Goal: Task Accomplishment & Management: Use online tool/utility

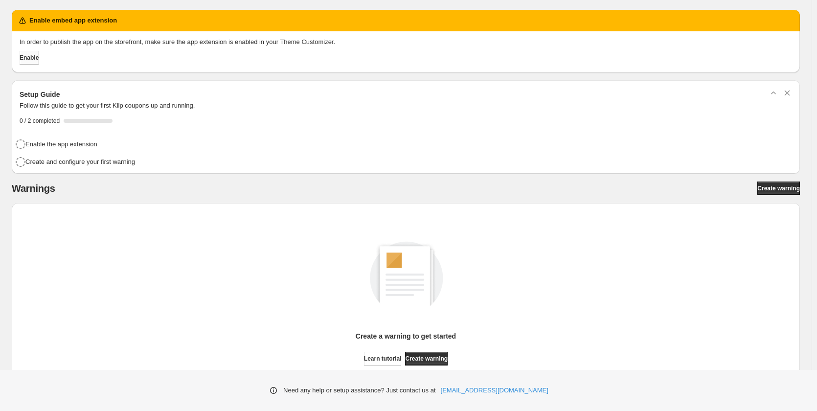
click at [35, 59] on span "Enable" at bounding box center [29, 58] width 19 height 8
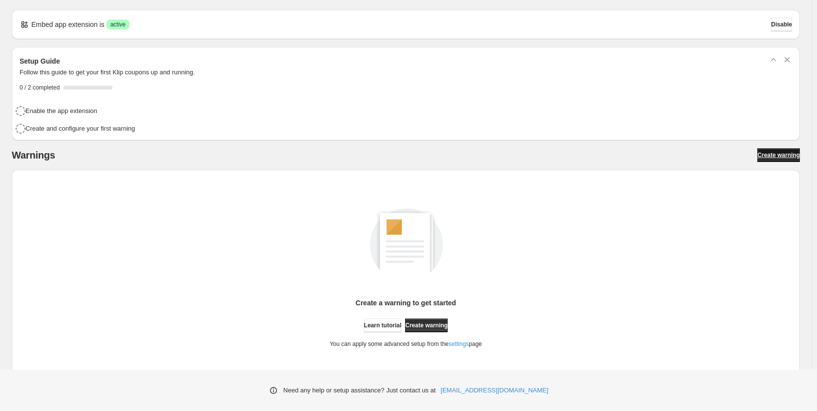
click at [779, 153] on span "Create warning" at bounding box center [778, 155] width 43 height 8
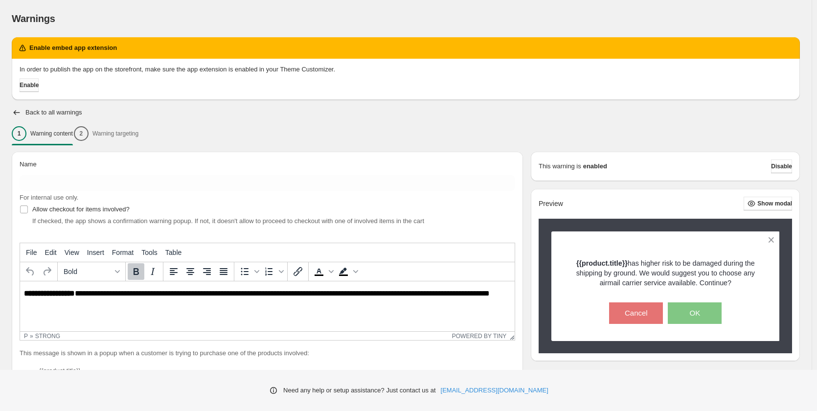
click at [36, 87] on span "Enable" at bounding box center [29, 85] width 19 height 8
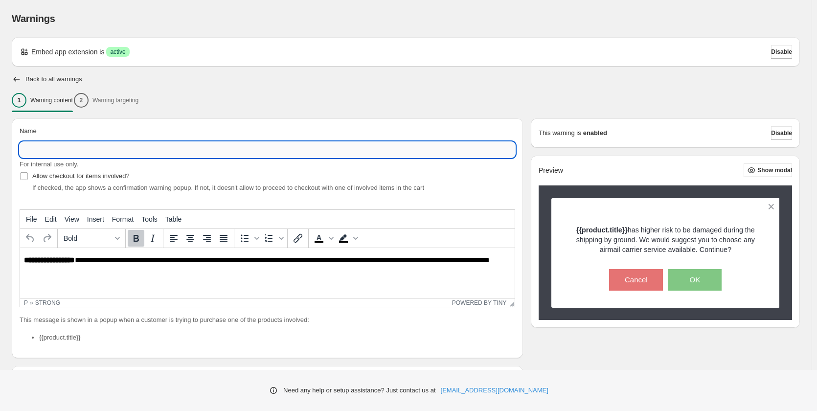
click at [83, 153] on input "Name" at bounding box center [267, 150] width 495 height 16
click at [132, 97] on div "1 Warning content 2 Warning targeting" at bounding box center [406, 100] width 788 height 21
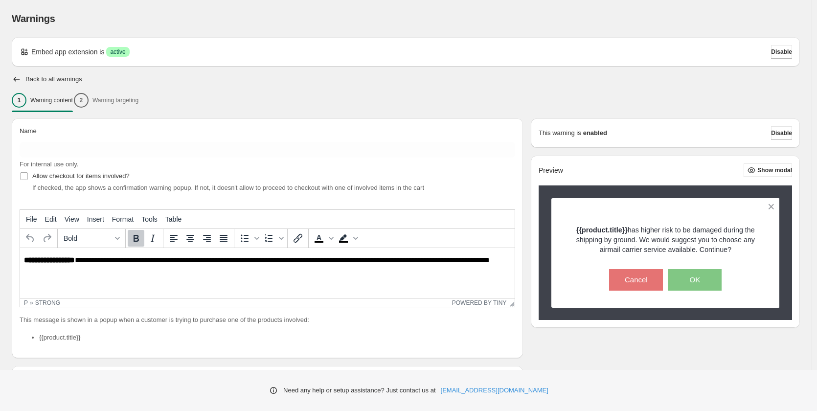
click at [134, 100] on div "1 Warning content 2 Warning targeting" at bounding box center [406, 100] width 788 height 21
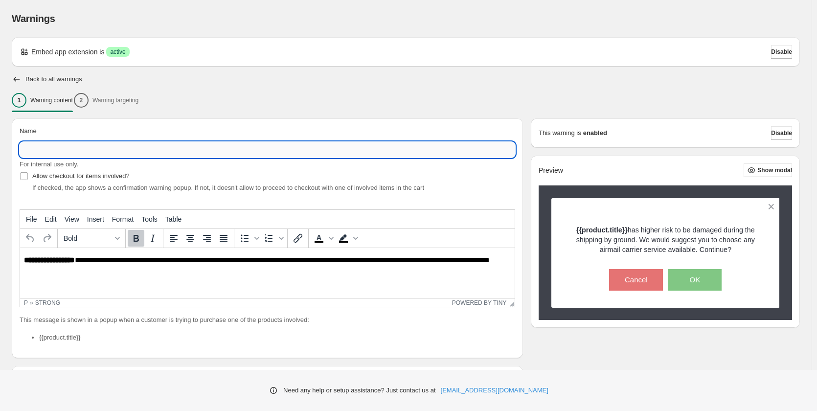
click at [74, 146] on input "Name" at bounding box center [267, 150] width 495 height 16
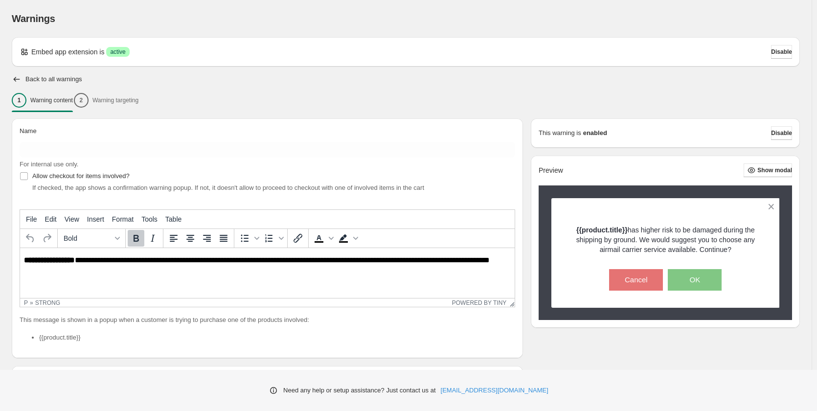
click at [470, 25] on div "Warnings" at bounding box center [406, 19] width 788 height 14
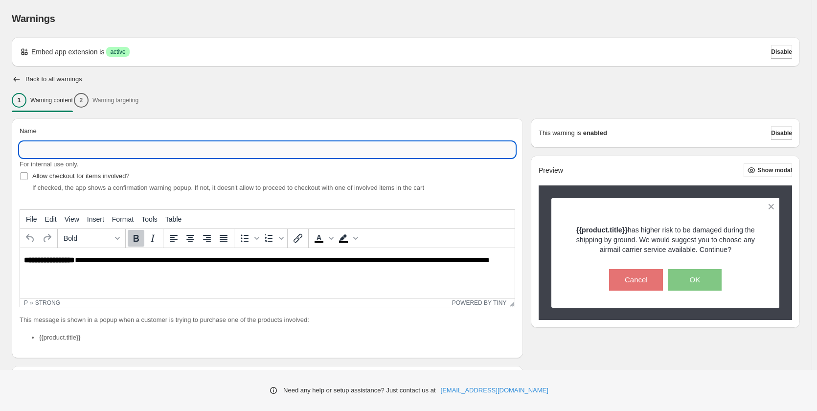
click at [46, 149] on input "Name" at bounding box center [267, 150] width 495 height 16
type input "**********"
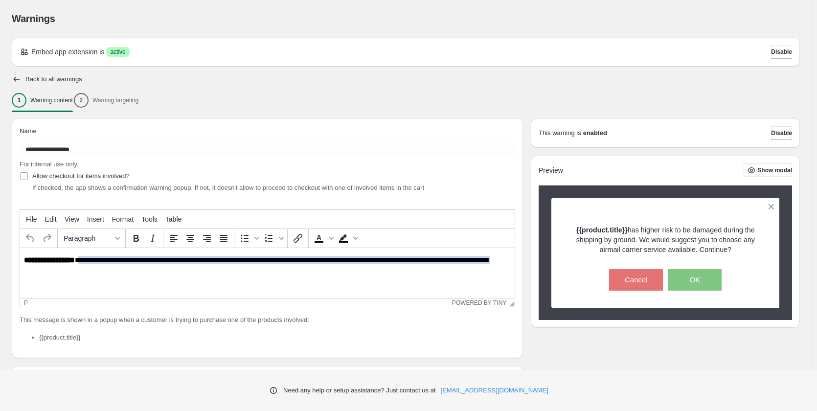
drag, startPoint x: 65, startPoint y: 271, endPoint x: 79, endPoint y: 256, distance: 21.1
click at [79, 256] on p "**********" at bounding box center [269, 265] width 491 height 18
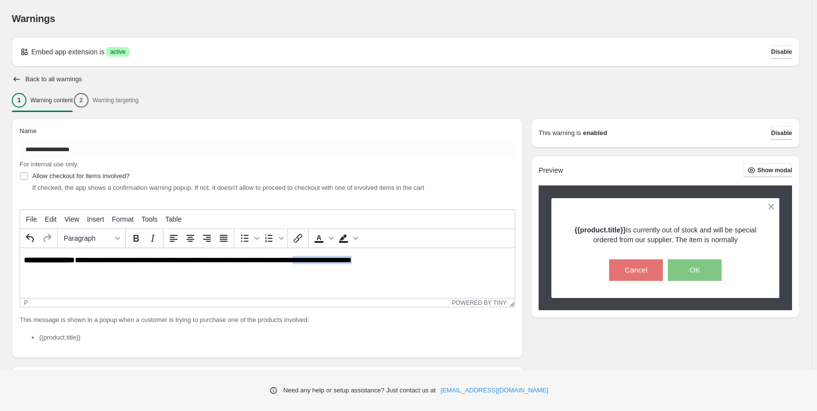
drag, startPoint x: 301, startPoint y: 260, endPoint x: 366, endPoint y: 264, distance: 65.2
click at [366, 264] on p "**********" at bounding box center [269, 260] width 491 height 9
click at [421, 264] on p "**********" at bounding box center [269, 260] width 491 height 9
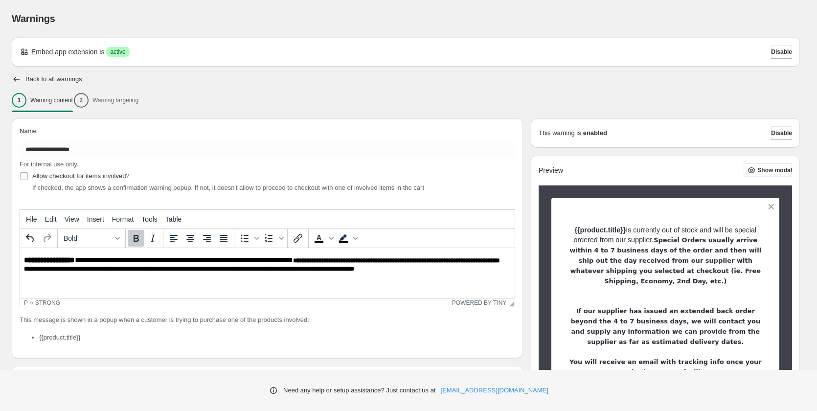
click at [302, 262] on strong "**********" at bounding box center [261, 264] width 474 height 15
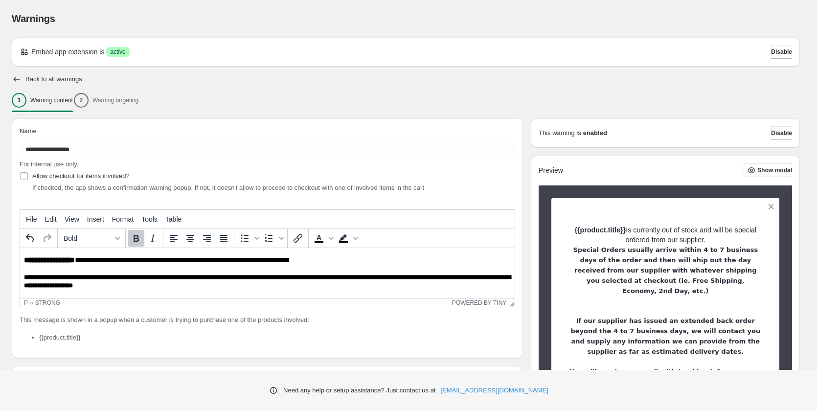
click at [23, 275] on html "**********" at bounding box center [267, 304] width 494 height 113
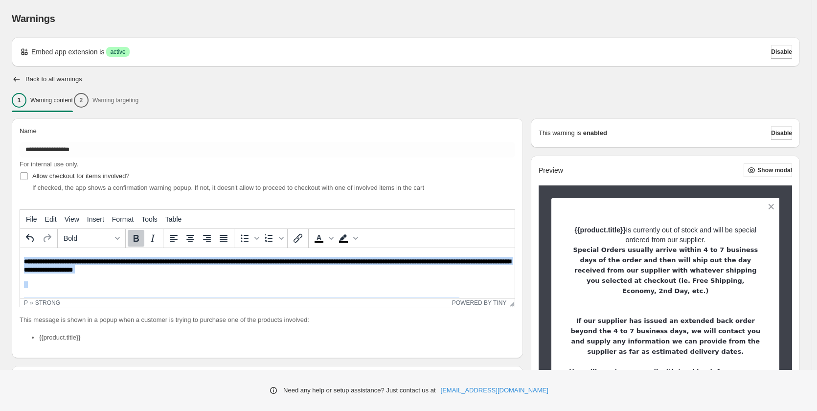
scroll to position [74, 0]
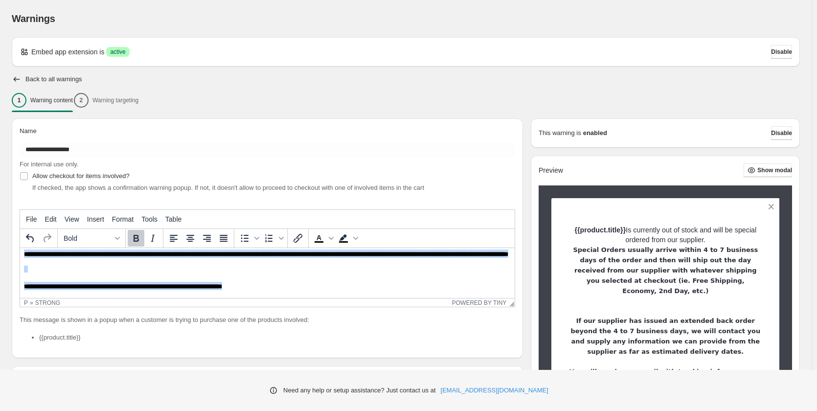
drag, startPoint x: 24, startPoint y: 275, endPoint x: 282, endPoint y: 293, distance: 258.8
click at [282, 293] on html "**********" at bounding box center [267, 240] width 494 height 113
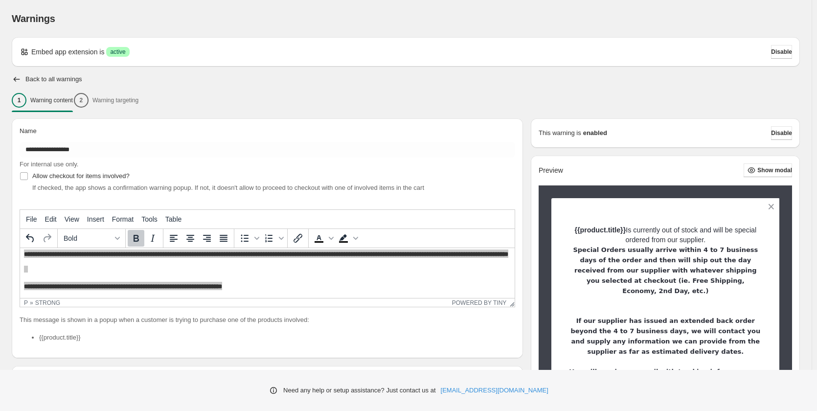
click at [137, 239] on icon "Bold" at bounding box center [136, 238] width 12 height 12
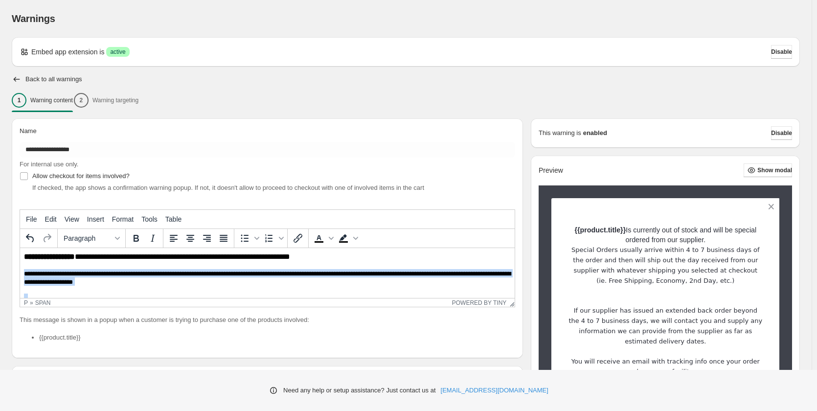
scroll to position [0, 0]
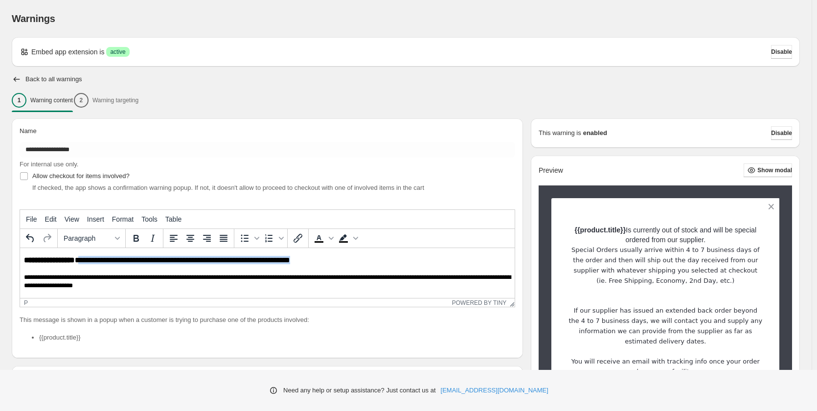
drag, startPoint x: 80, startPoint y: 260, endPoint x: 300, endPoint y: 262, distance: 220.1
click at [300, 262] on p "**********" at bounding box center [266, 260] width 484 height 9
click at [138, 238] on icon "Bold" at bounding box center [136, 238] width 12 height 12
click at [78, 262] on p "**********" at bounding box center [266, 260] width 484 height 9
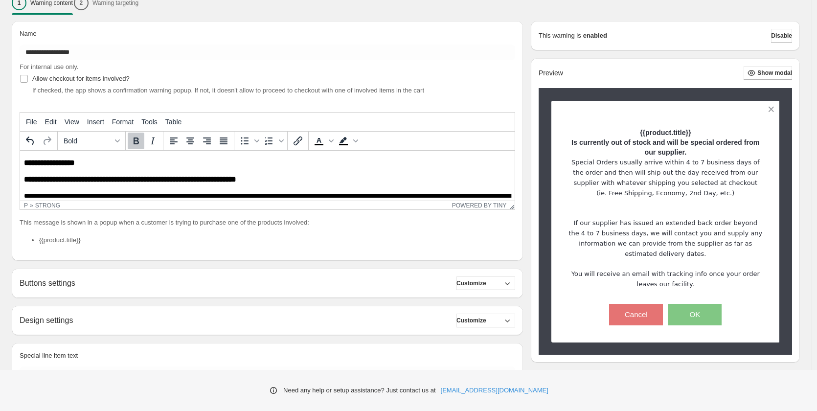
scroll to position [98, 0]
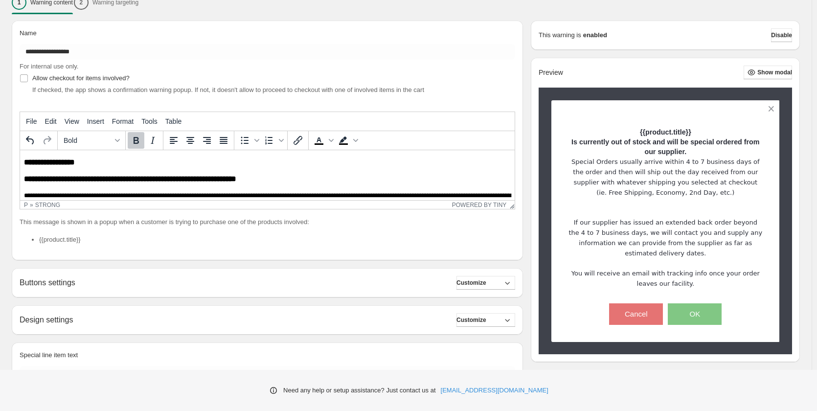
click at [106, 176] on strong "**********" at bounding box center [130, 178] width 212 height 7
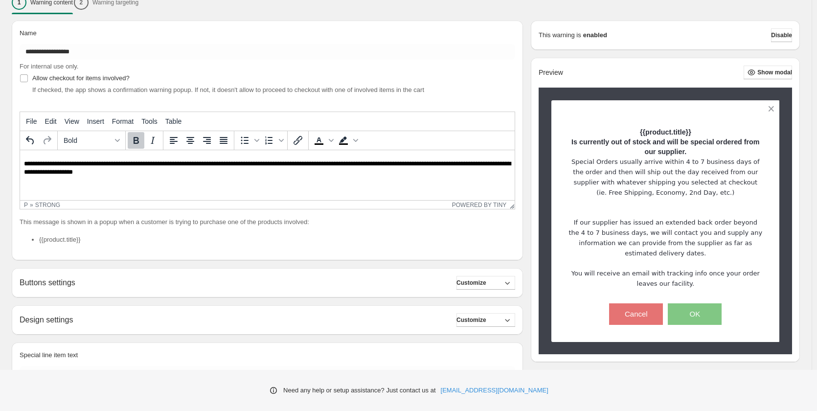
scroll to position [49, 0]
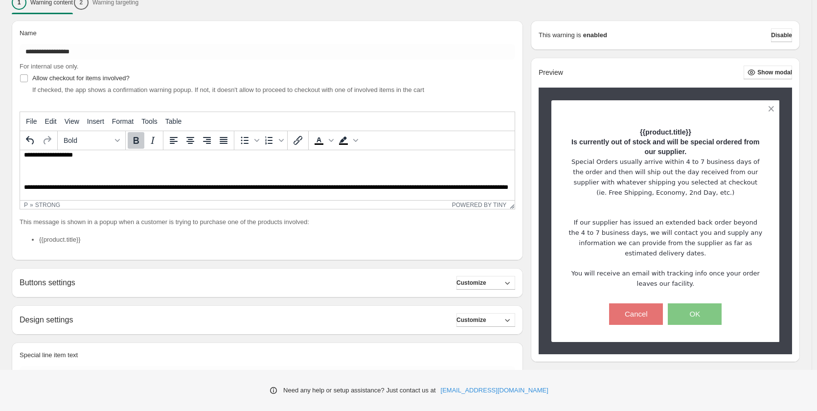
click at [26, 178] on body "**********" at bounding box center [267, 166] width 487 height 114
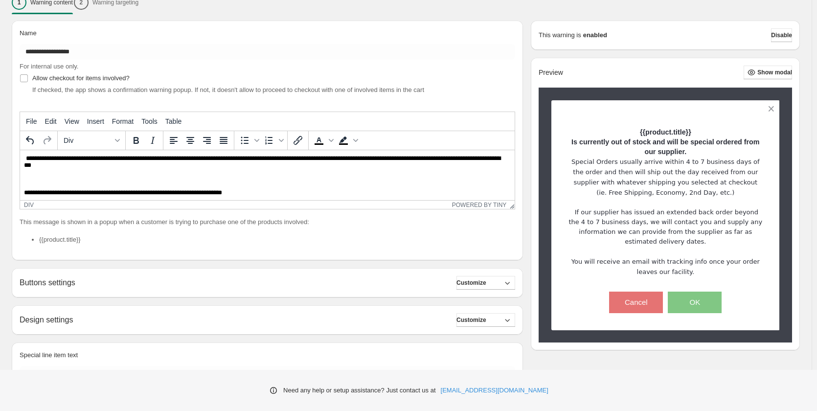
scroll to position [66, 0]
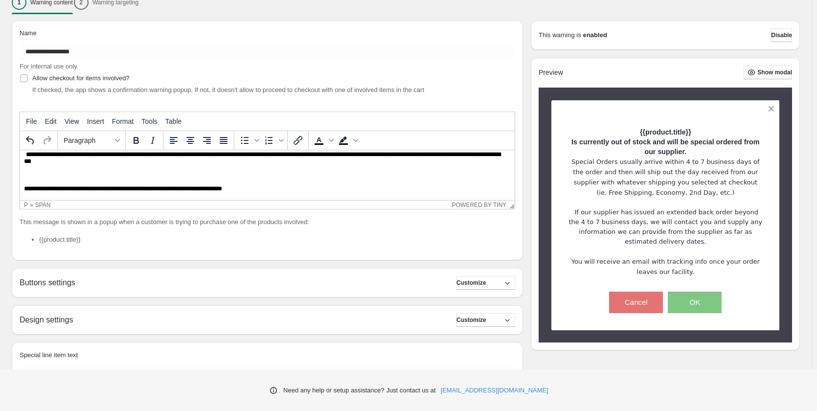
click at [24, 186] on span "**********" at bounding box center [123, 188] width 198 height 6
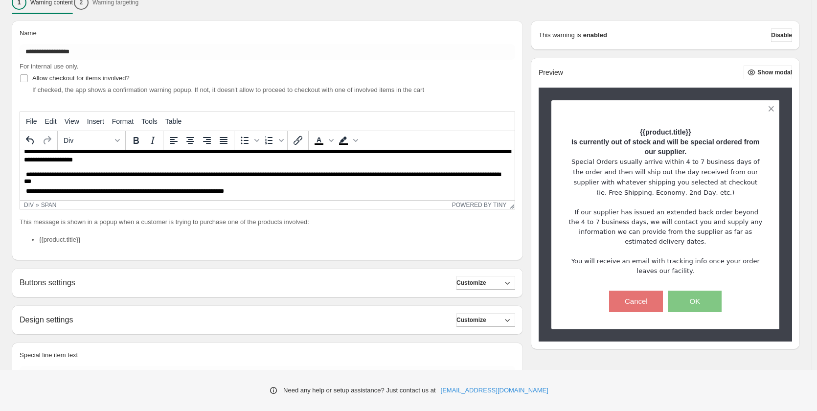
scroll to position [54, 0]
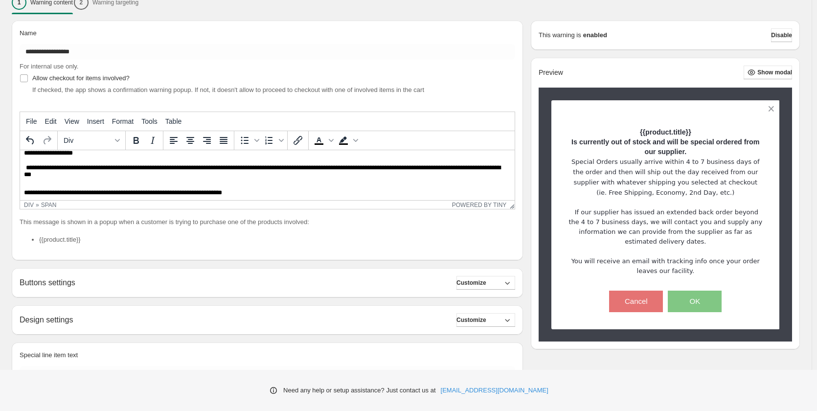
click at [249, 244] on li "{{product.title}}" at bounding box center [277, 240] width 476 height 10
click at [485, 284] on span "Customize" at bounding box center [471, 283] width 30 height 8
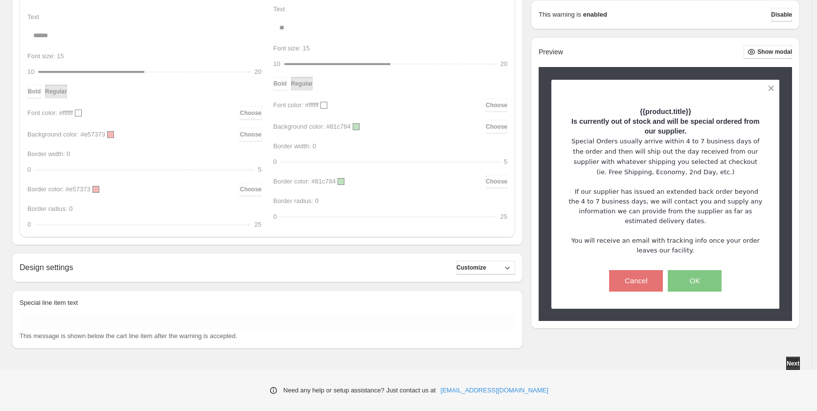
scroll to position [440, 0]
click at [483, 267] on span "Customize" at bounding box center [471, 267] width 30 height 8
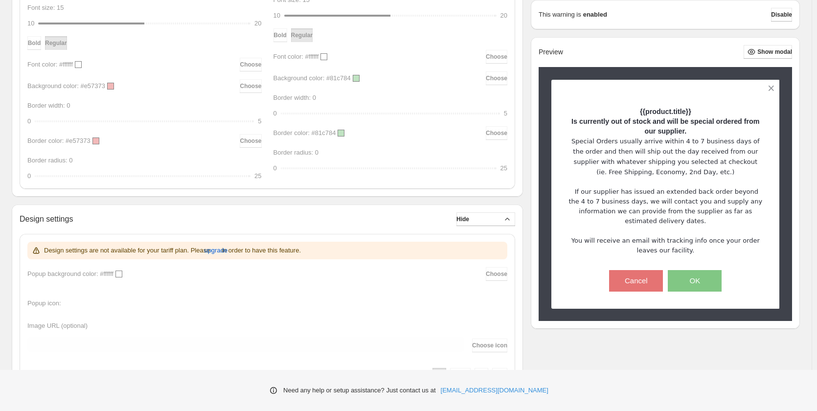
scroll to position [604, 0]
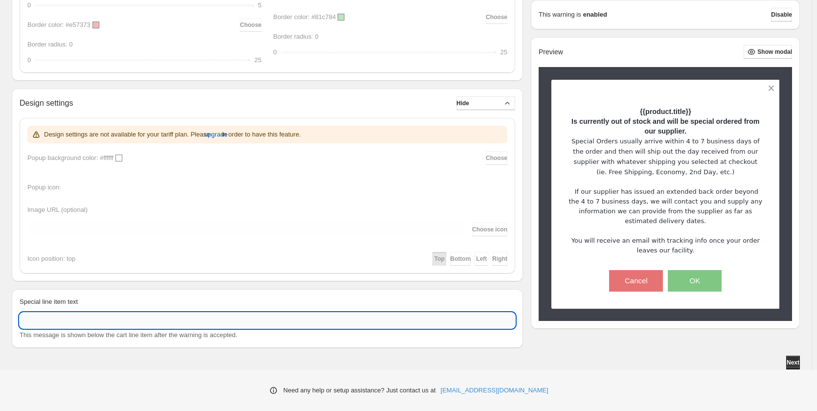
click at [106, 321] on input "Special line item text" at bounding box center [267, 320] width 495 height 16
click at [93, 321] on input "**********" at bounding box center [267, 320] width 495 height 16
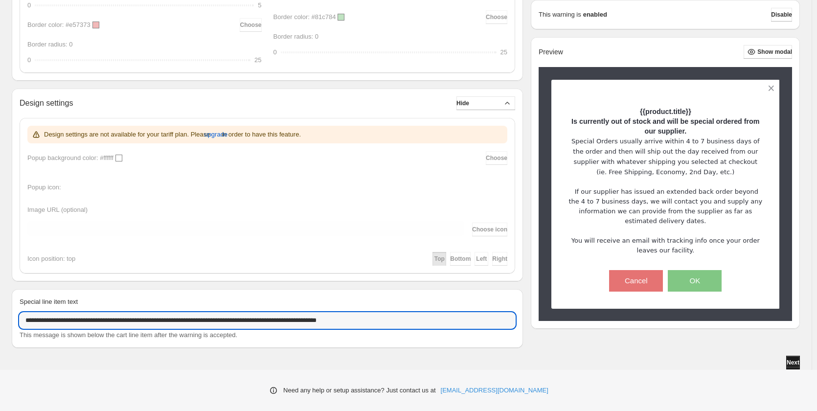
type input "**********"
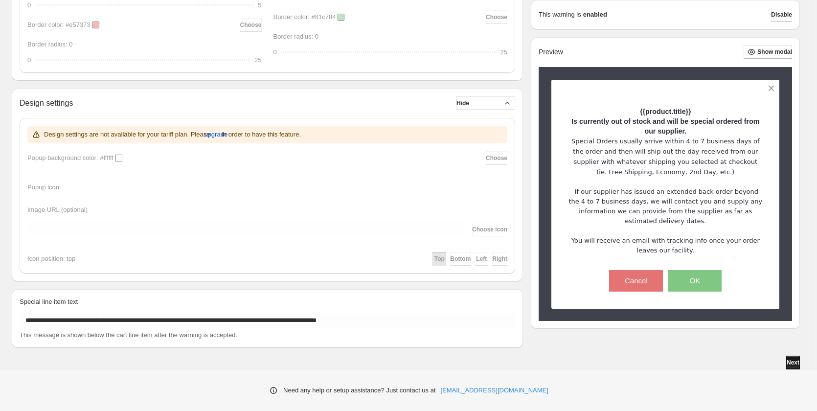
click at [798, 361] on span "Next" at bounding box center [792, 362] width 13 height 8
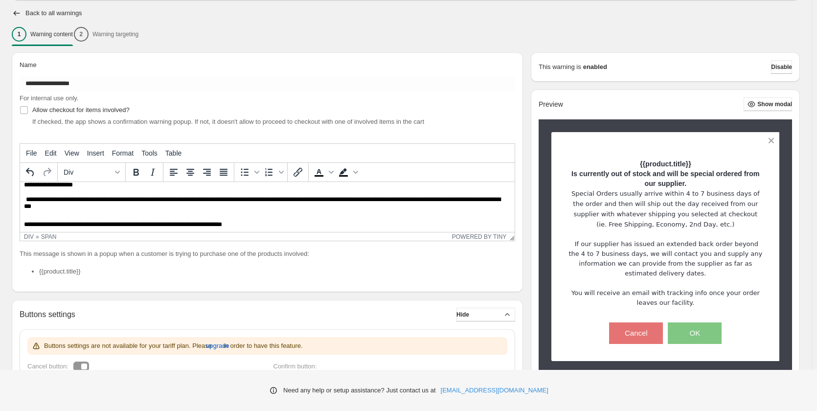
scroll to position [0, 0]
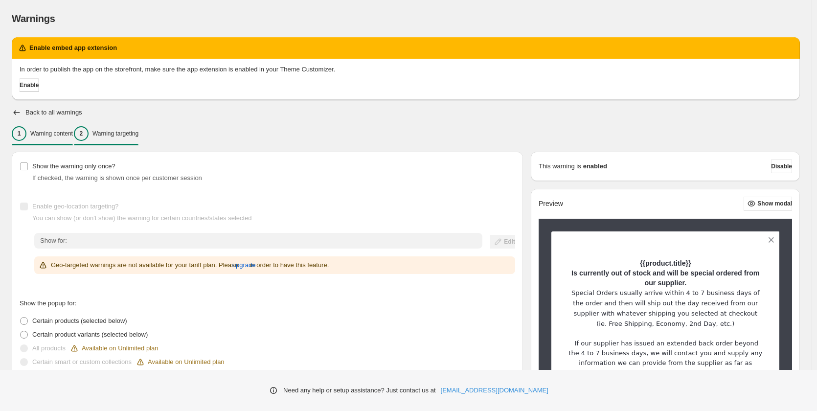
click at [53, 135] on p "Warning content" at bounding box center [51, 134] width 43 height 8
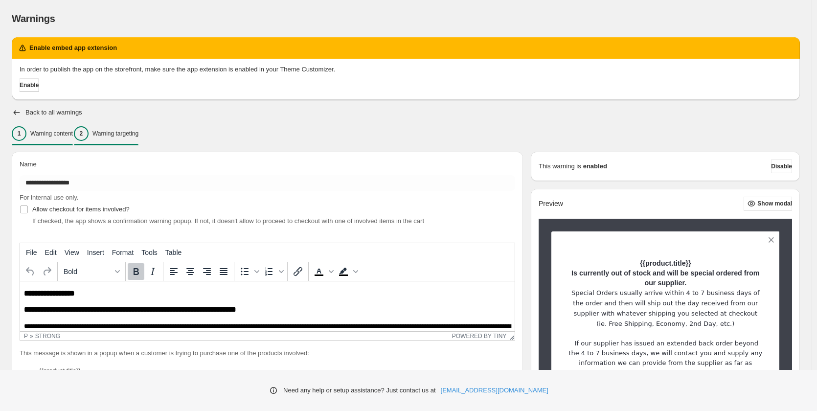
click at [137, 136] on p "Warning targeting" at bounding box center [115, 134] width 46 height 8
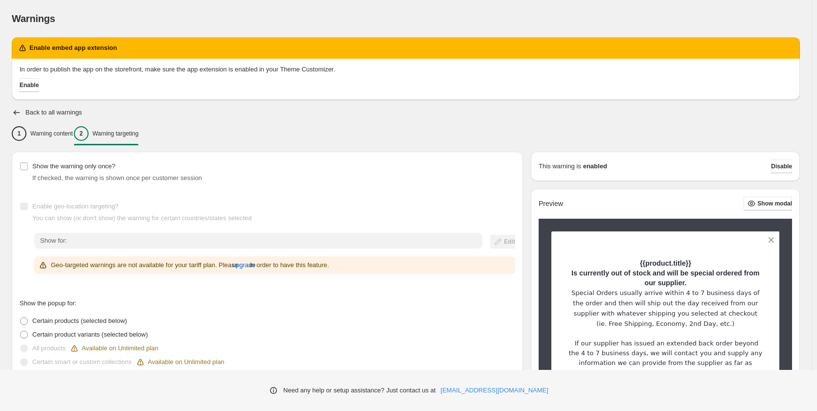
scroll to position [147, 0]
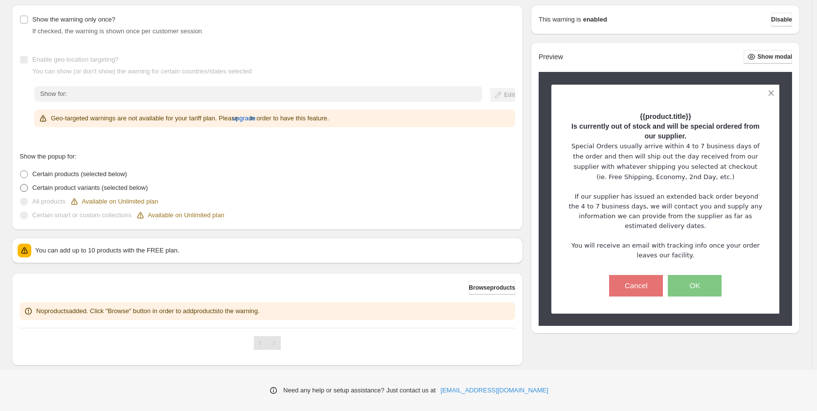
click at [24, 189] on span at bounding box center [24, 188] width 8 height 8
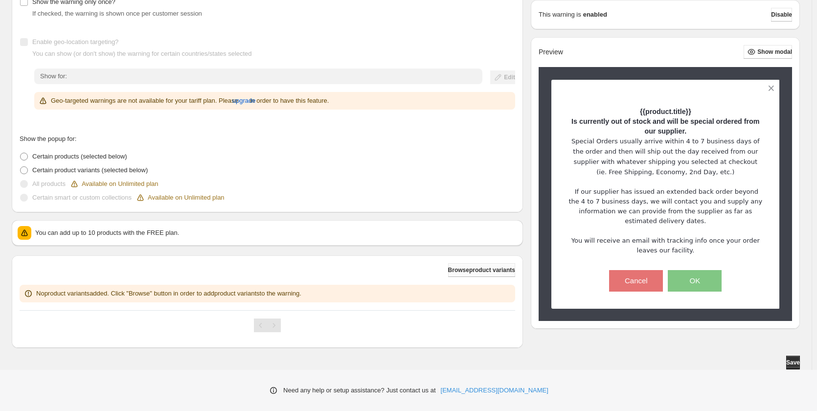
click at [475, 269] on span "Browse product variants" at bounding box center [481, 270] width 67 height 8
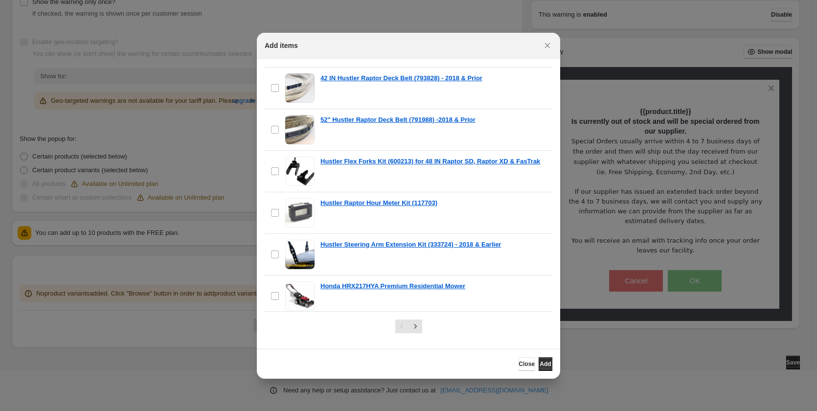
scroll to position [0, 0]
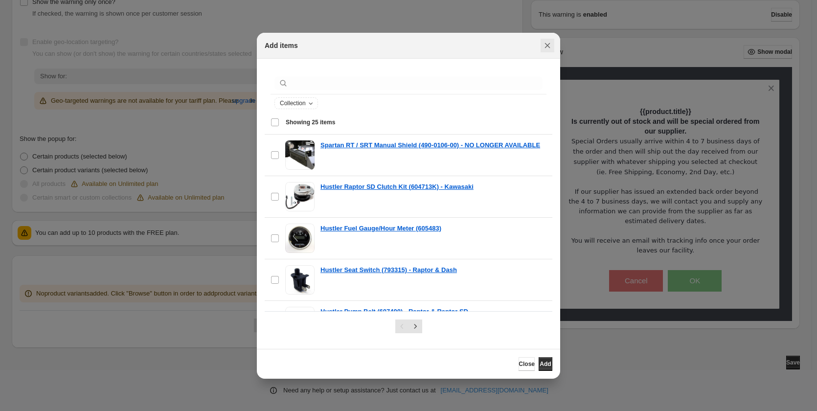
click at [548, 44] on icon "Close" at bounding box center [547, 46] width 10 height 10
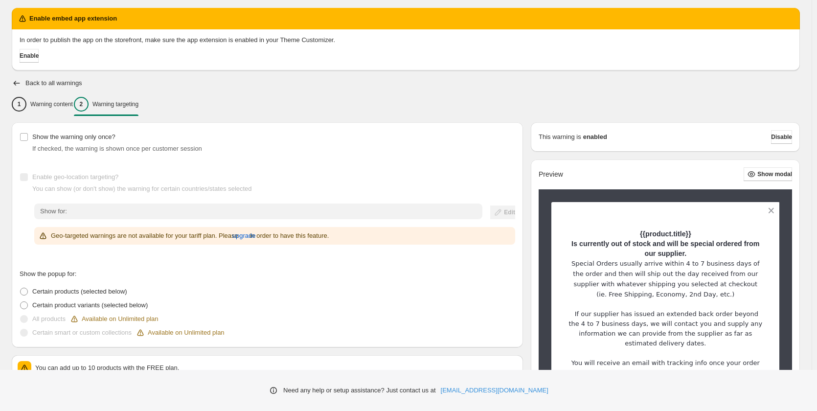
scroll to position [18, 0]
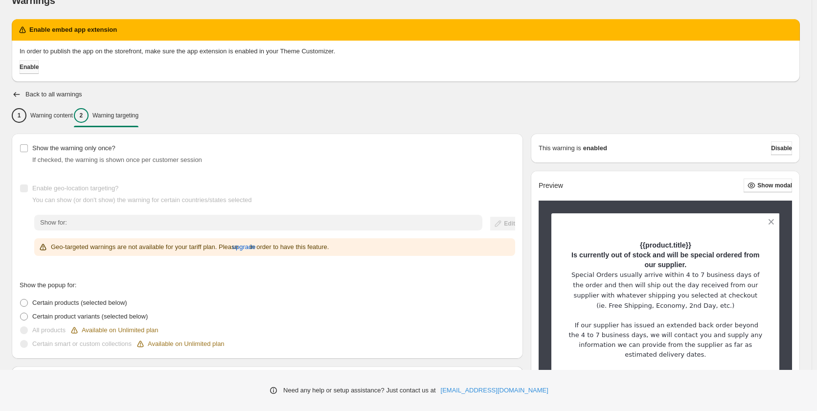
click at [33, 66] on span "Enable" at bounding box center [29, 67] width 19 height 8
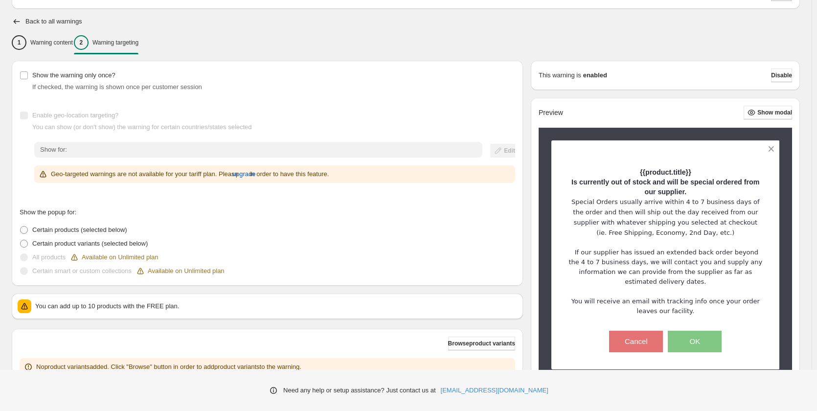
scroll to position [116, 0]
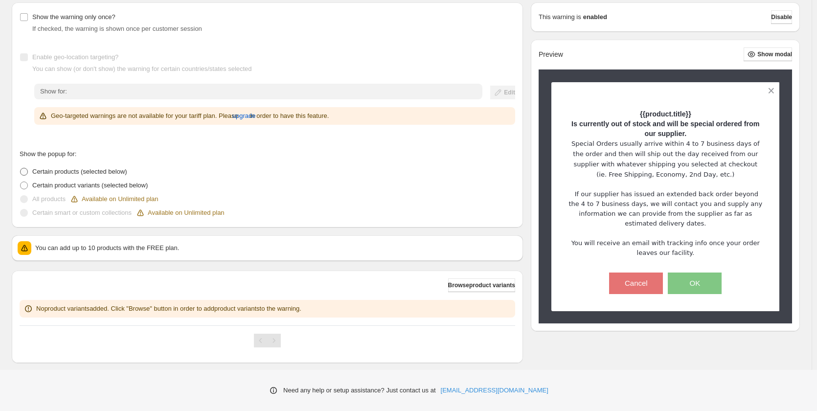
click at [52, 172] on span "Certain products (selected below)" at bounding box center [79, 171] width 95 height 7
click at [488, 283] on span "Browse products" at bounding box center [491, 285] width 46 height 8
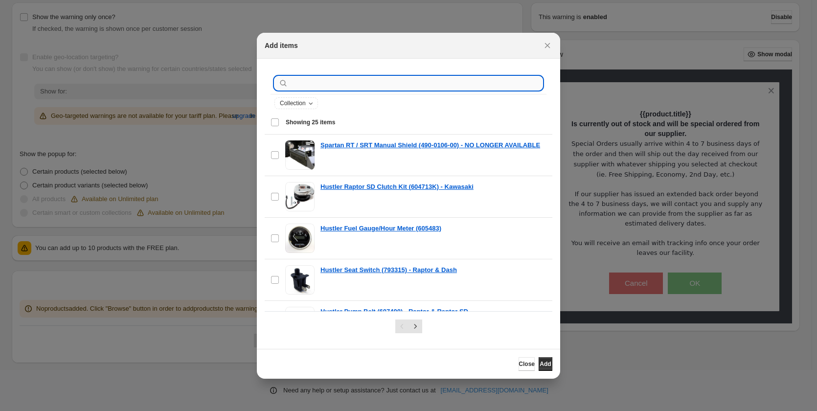
click at [321, 84] on input ":r37:" at bounding box center [416, 83] width 252 height 14
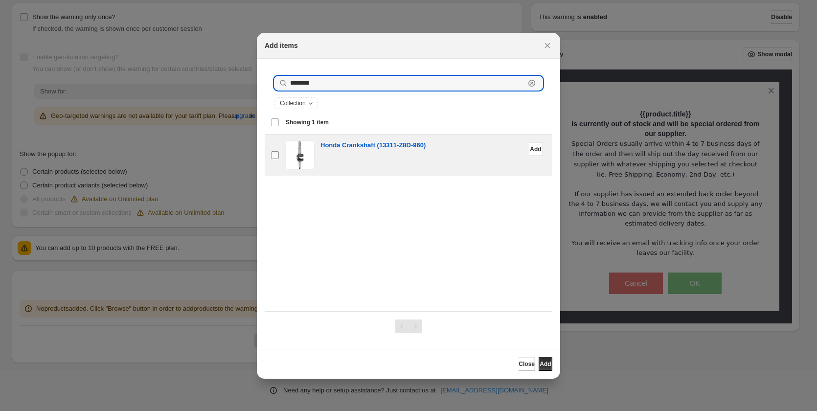
type input "********"
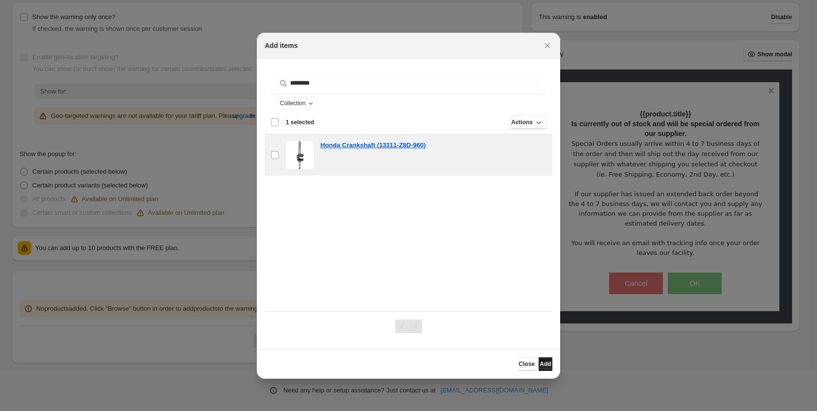
click at [539, 363] on span "Add" at bounding box center [544, 364] width 11 height 8
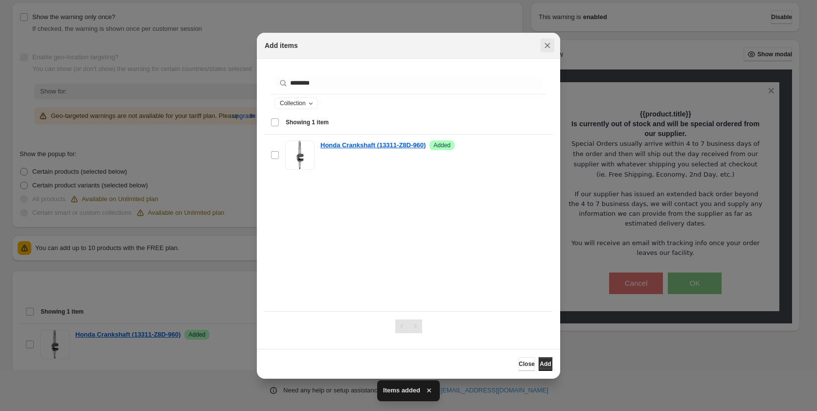
click at [548, 45] on icon "Close" at bounding box center [547, 45] width 5 height 5
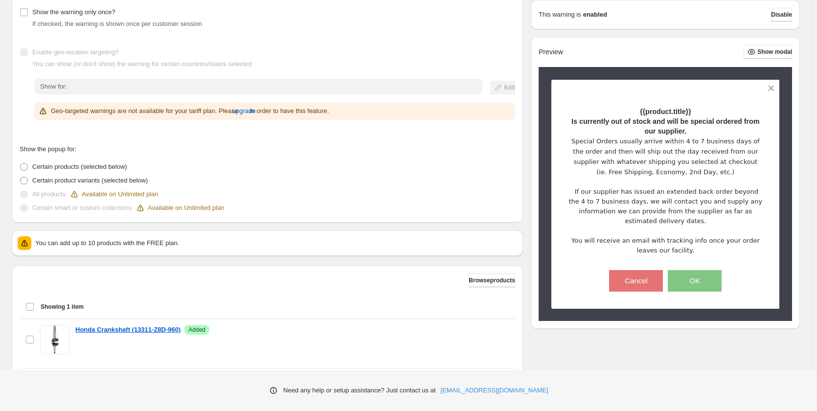
scroll to position [179, 0]
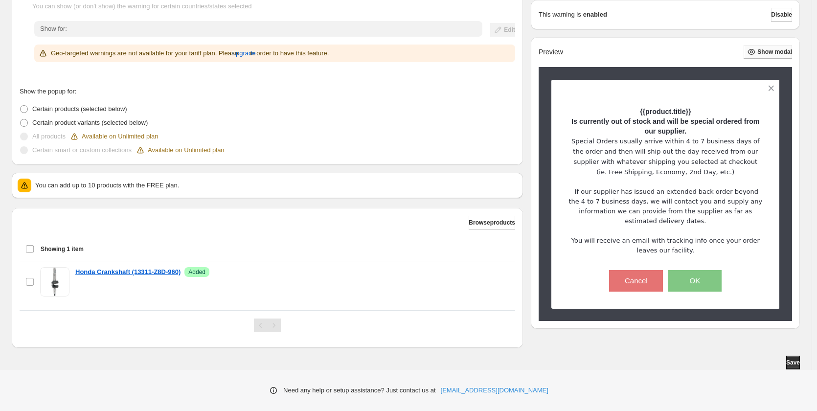
click at [766, 50] on span "Show modal" at bounding box center [774, 52] width 35 height 8
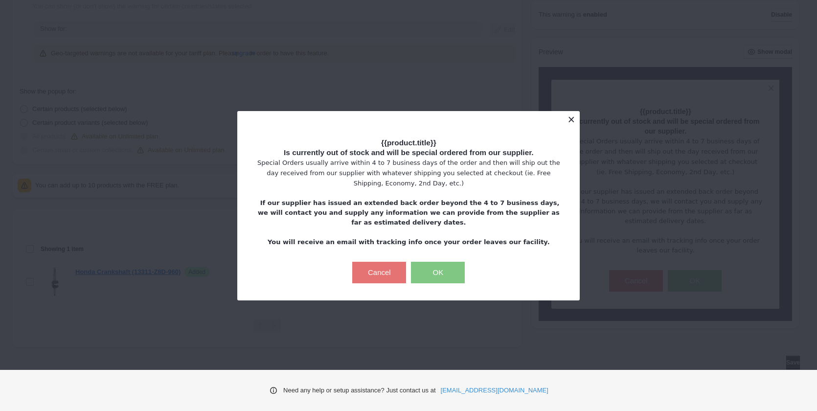
click at [572, 128] on button at bounding box center [570, 119] width 17 height 17
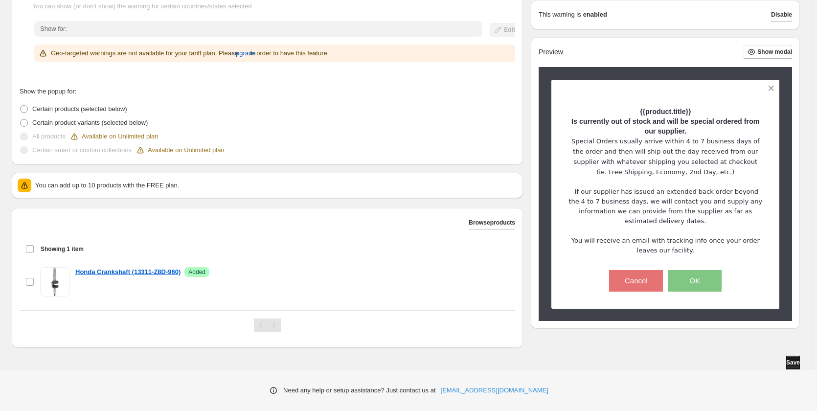
click at [795, 362] on span "Save" at bounding box center [793, 362] width 14 height 8
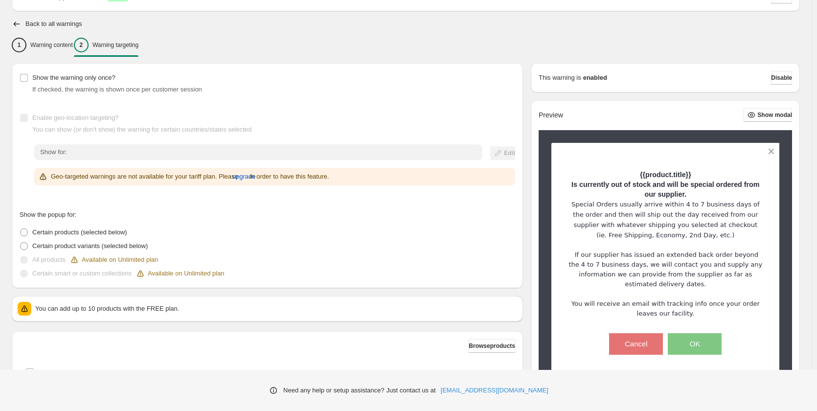
scroll to position [0, 0]
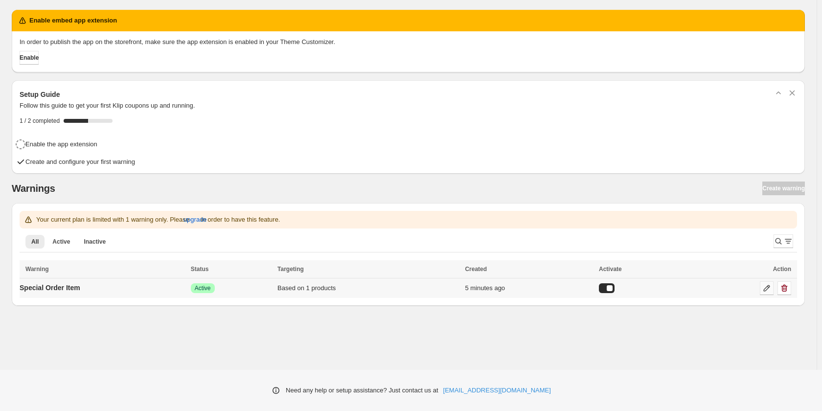
click at [768, 289] on icon at bounding box center [766, 288] width 10 height 10
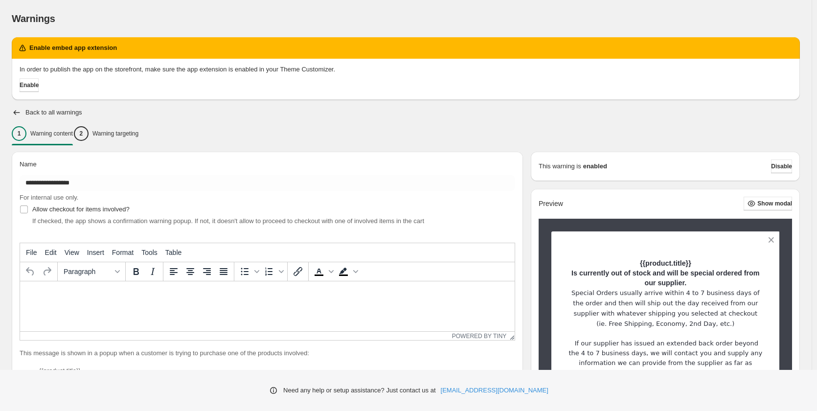
type input "**********"
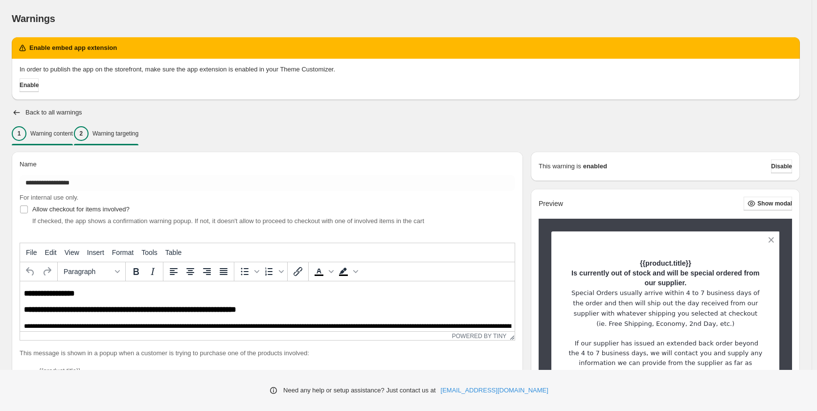
click at [134, 137] on div "2 Warning targeting" at bounding box center [106, 133] width 65 height 15
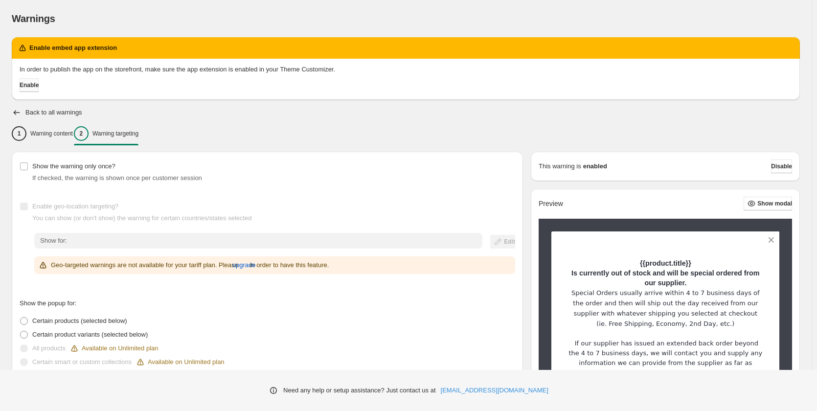
click at [35, 83] on span "Enable" at bounding box center [29, 85] width 19 height 8
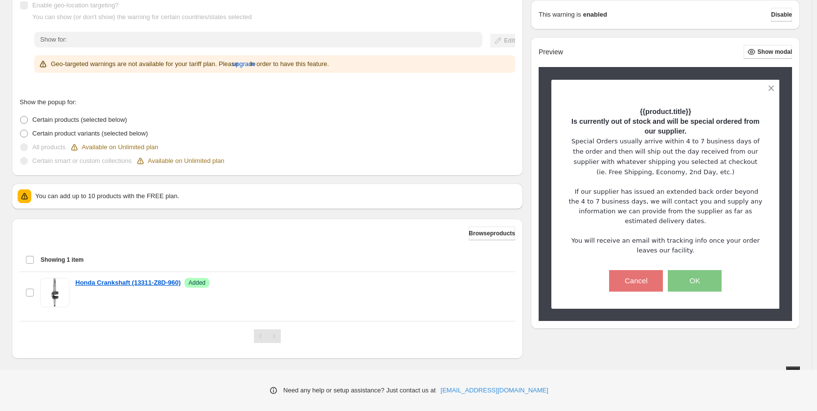
scroll to position [179, 0]
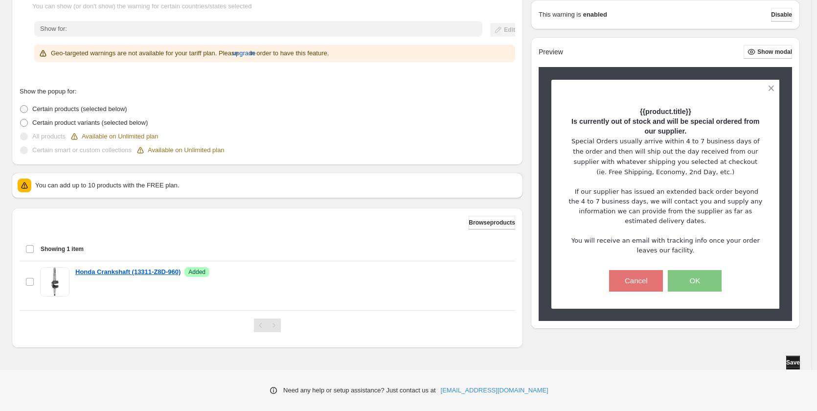
click at [796, 358] on button "Save" at bounding box center [793, 363] width 14 height 14
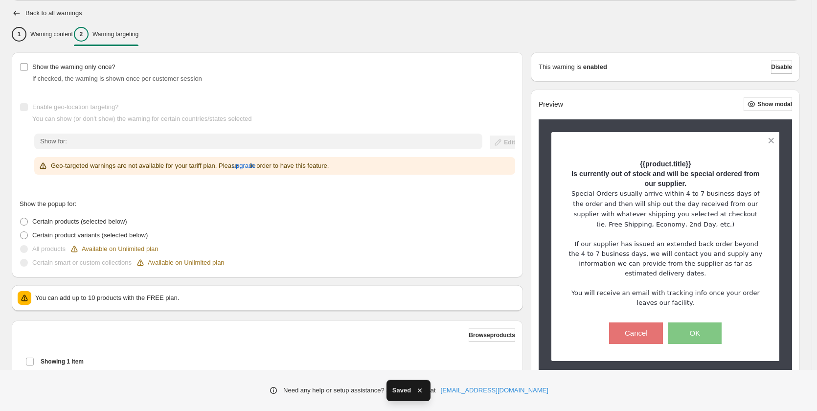
scroll to position [0, 0]
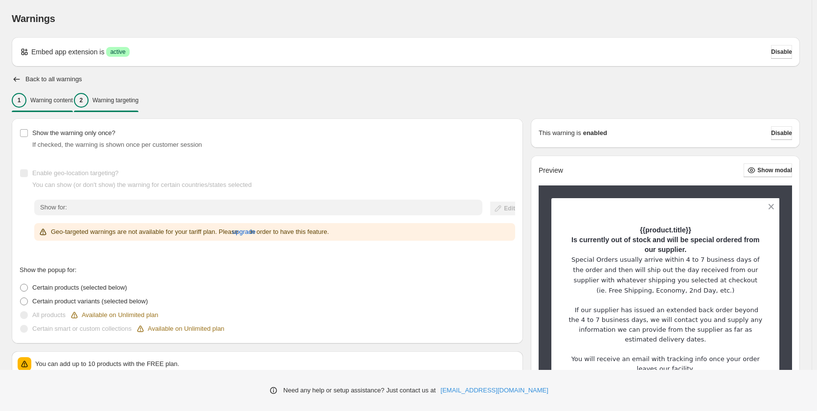
click at [56, 100] on p "Warning content" at bounding box center [51, 100] width 43 height 8
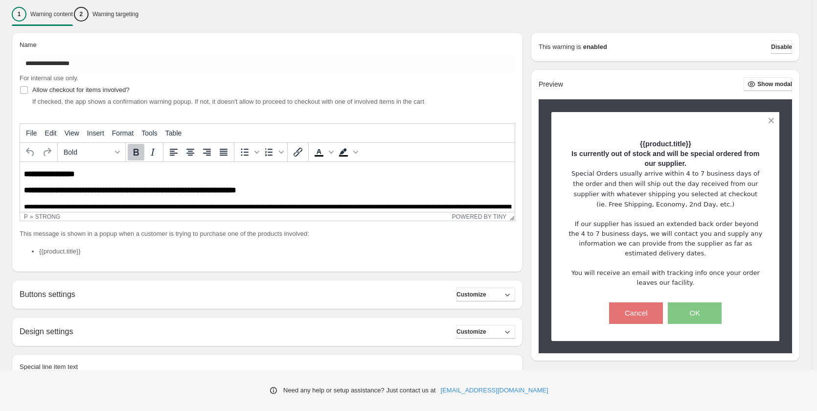
scroll to position [151, 0]
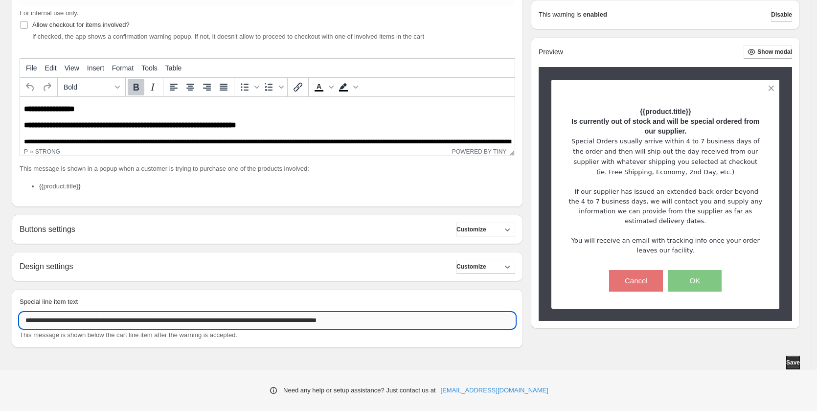
drag, startPoint x: 104, startPoint y: 320, endPoint x: 349, endPoint y: 323, distance: 244.5
click at [349, 323] on input "**********" at bounding box center [267, 320] width 495 height 16
type input "**********"
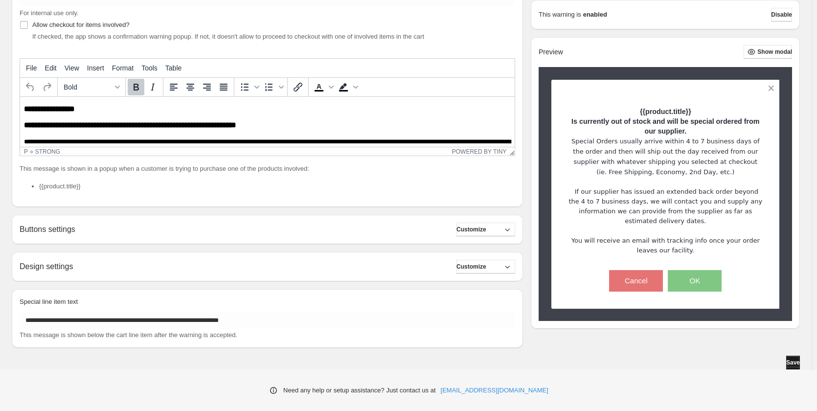
click at [797, 359] on span "Save" at bounding box center [793, 362] width 14 height 8
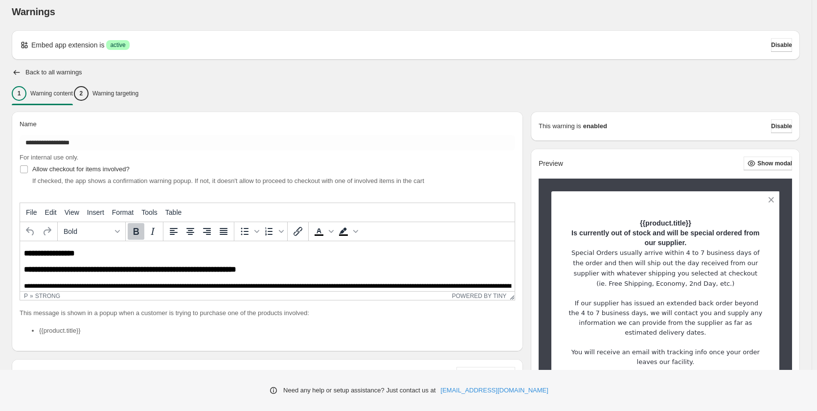
scroll to position [0, 0]
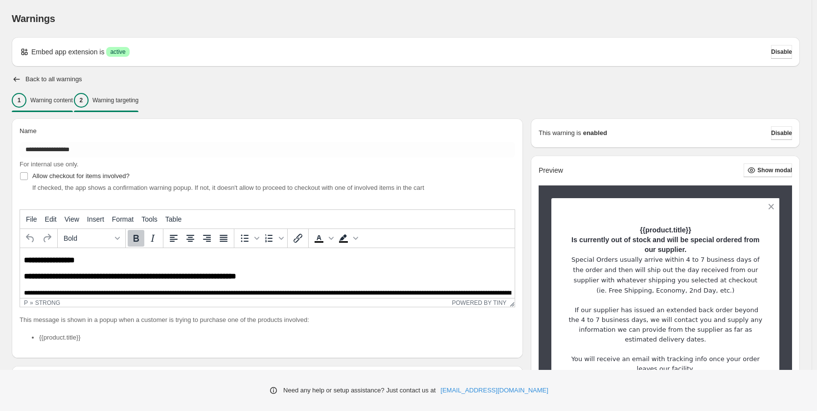
click at [138, 100] on p "Warning targeting" at bounding box center [115, 100] width 46 height 8
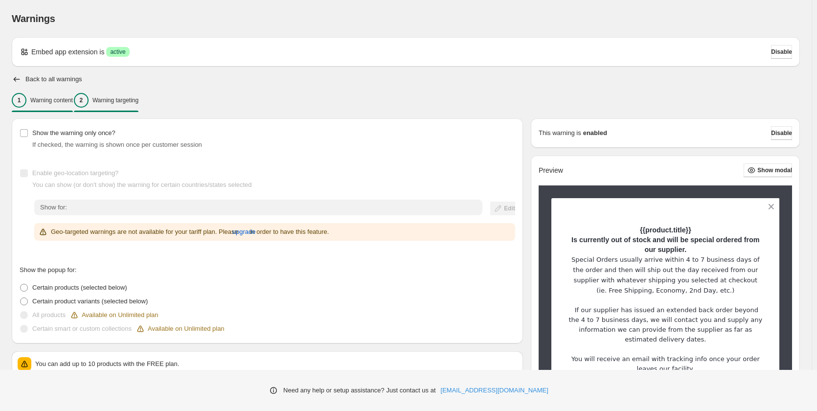
click at [63, 102] on p "Warning content" at bounding box center [51, 100] width 43 height 8
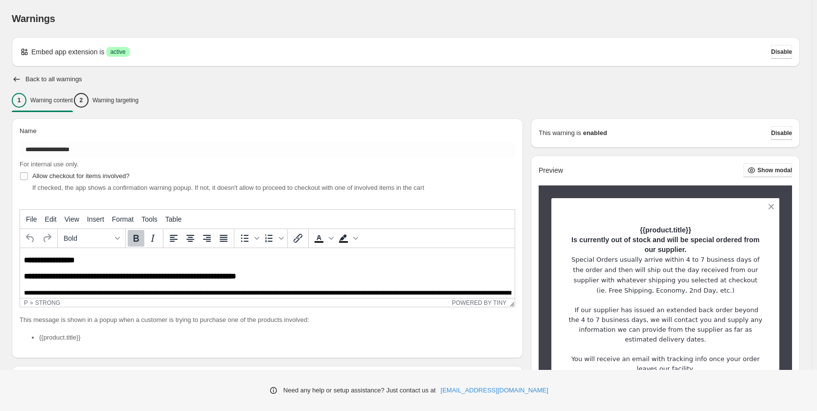
scroll to position [151, 0]
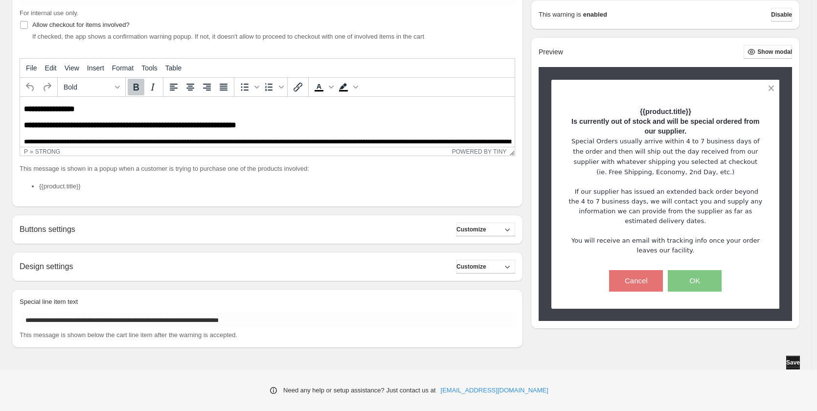
click at [795, 361] on span "Save" at bounding box center [793, 362] width 14 height 8
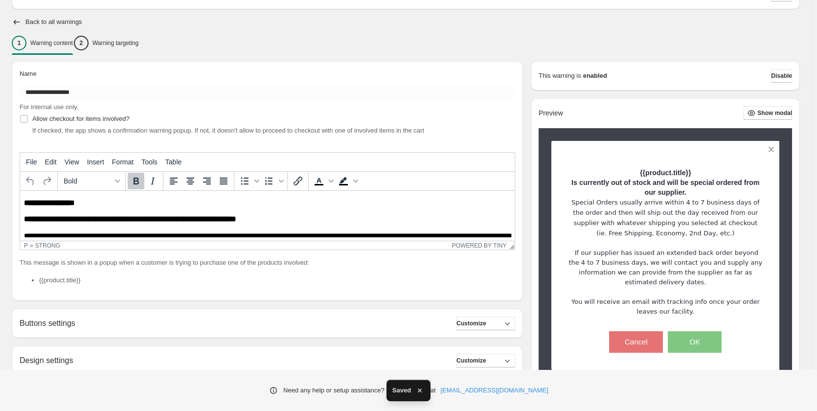
scroll to position [0, 0]
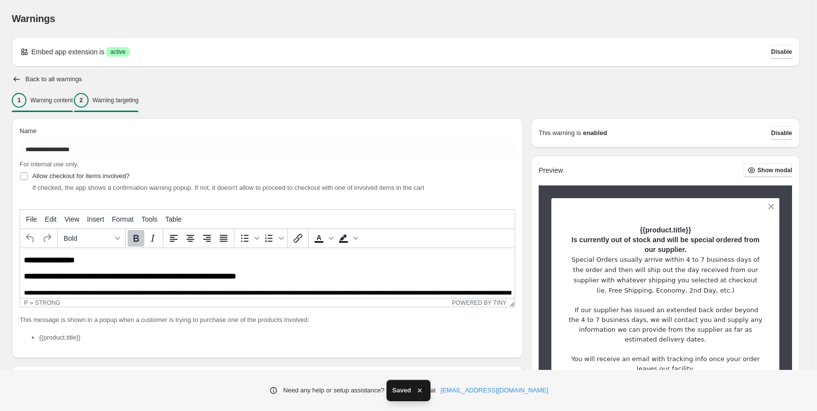
click at [128, 99] on p "Warning targeting" at bounding box center [115, 100] width 46 height 8
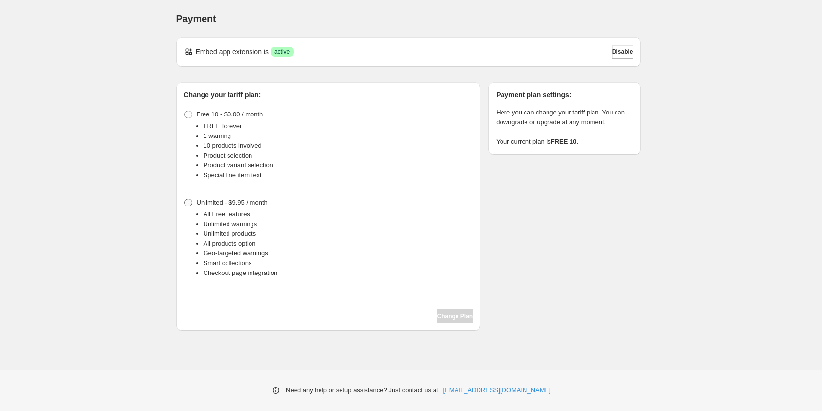
click at [186, 203] on span at bounding box center [188, 203] width 8 height 8
click at [451, 316] on span "Change Plan" at bounding box center [455, 316] width 36 height 8
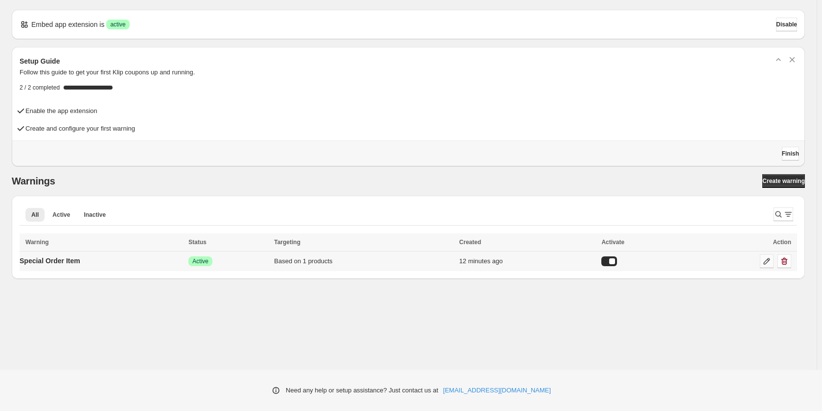
click at [769, 260] on icon at bounding box center [766, 261] width 10 height 10
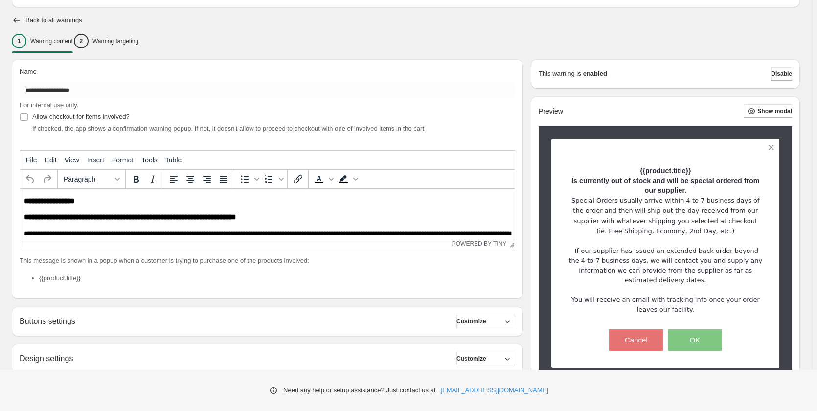
scroll to position [151, 0]
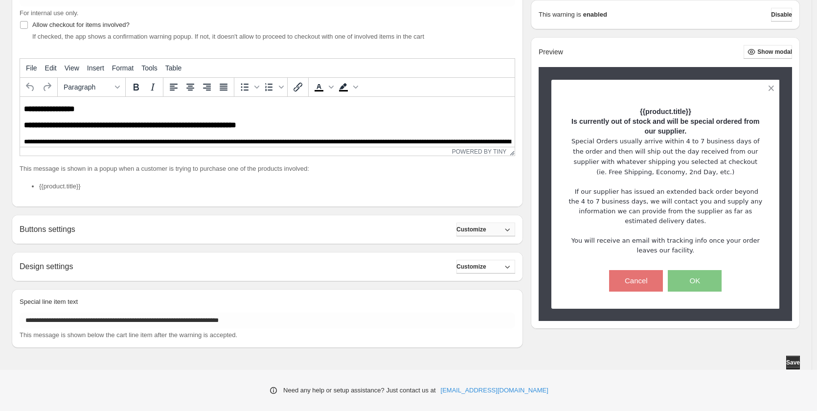
click at [486, 228] on span "Customize" at bounding box center [471, 229] width 30 height 8
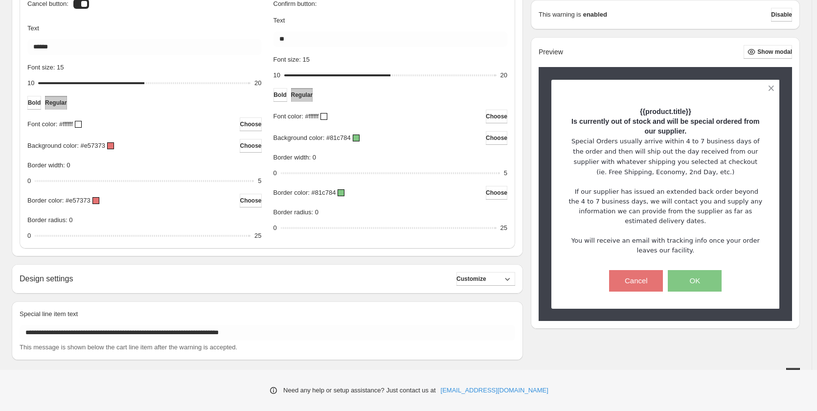
scroll to position [415, 0]
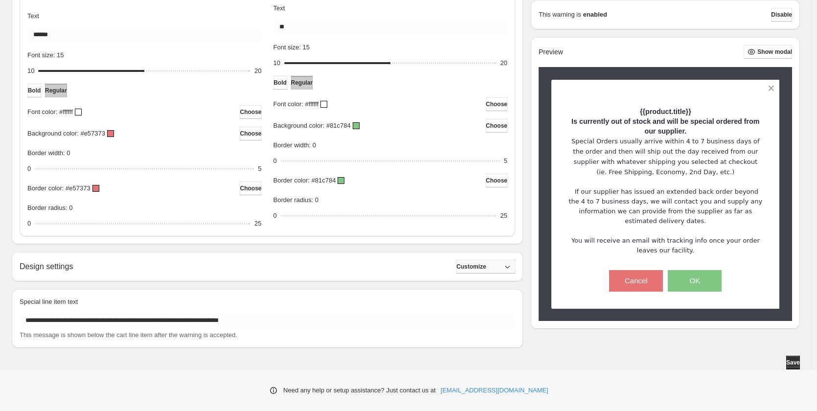
click at [497, 265] on button "Customize" at bounding box center [485, 267] width 59 height 14
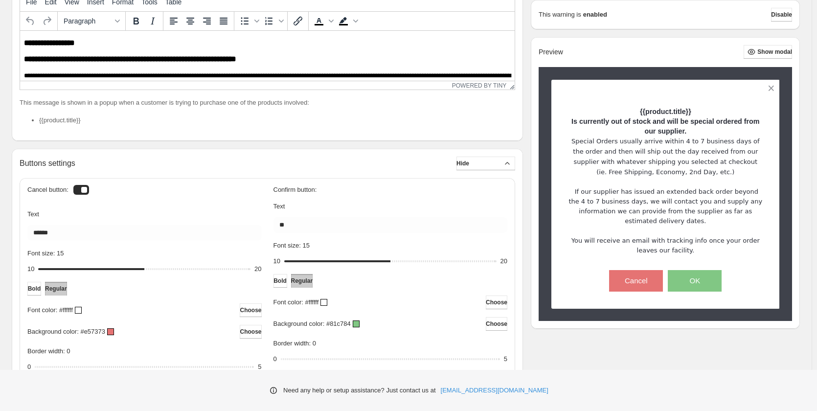
scroll to position [211, 0]
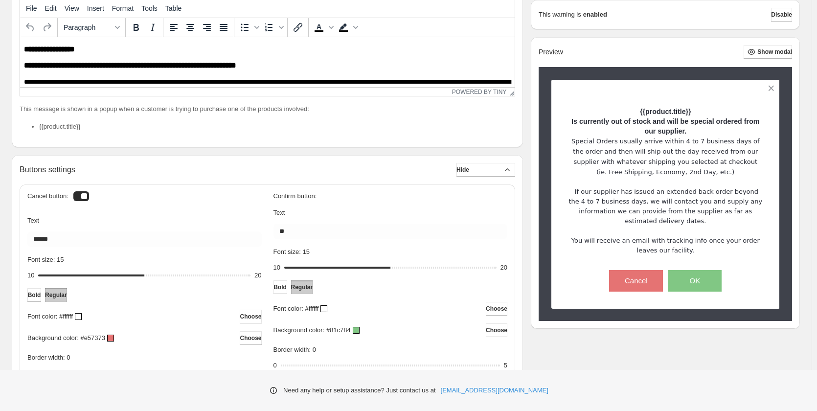
click at [108, 126] on li "{{product.title}}" at bounding box center [277, 127] width 476 height 10
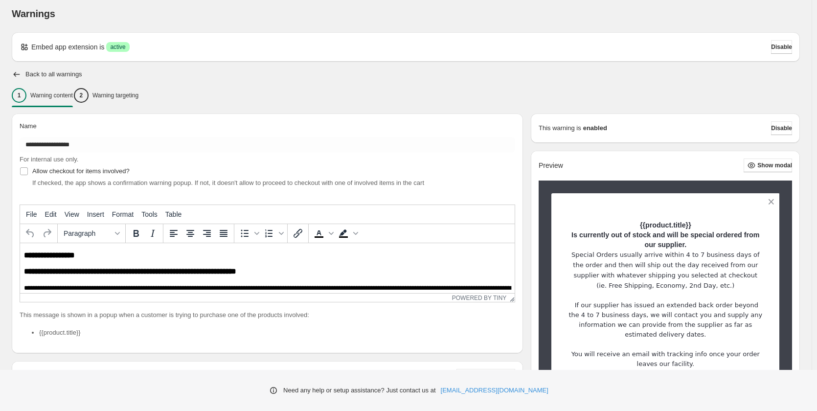
scroll to position [0, 0]
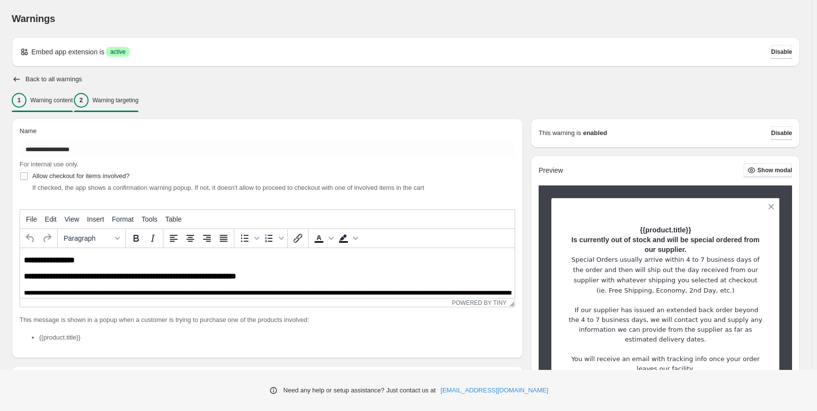
click at [128, 100] on p "Warning targeting" at bounding box center [115, 100] width 46 height 8
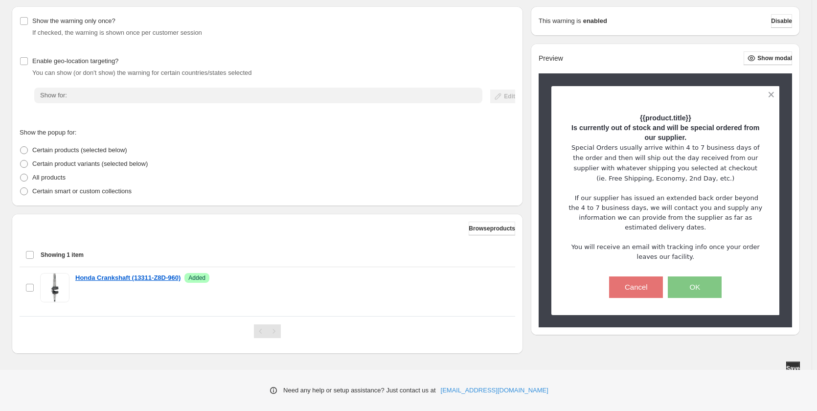
scroll to position [118, 0]
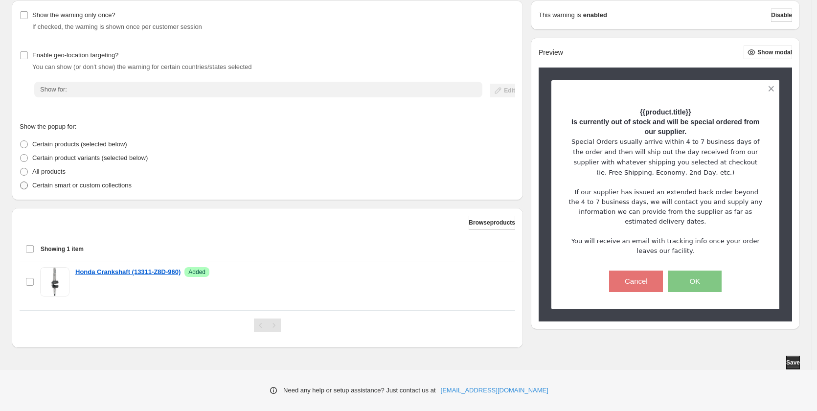
click at [59, 187] on p "Certain smart or custom collections" at bounding box center [81, 185] width 99 height 10
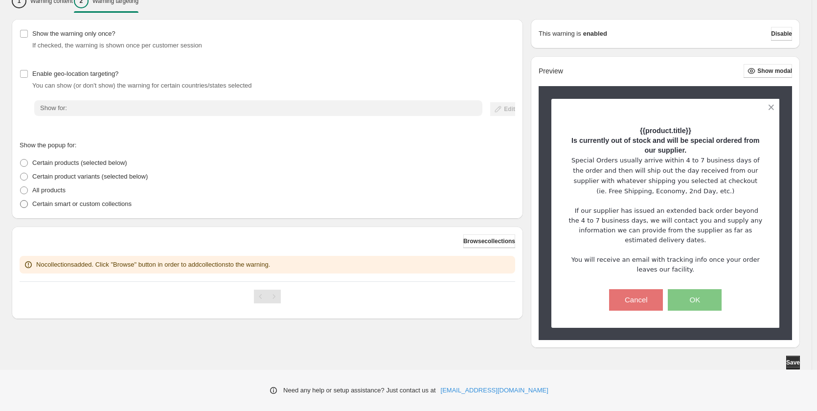
scroll to position [88, 0]
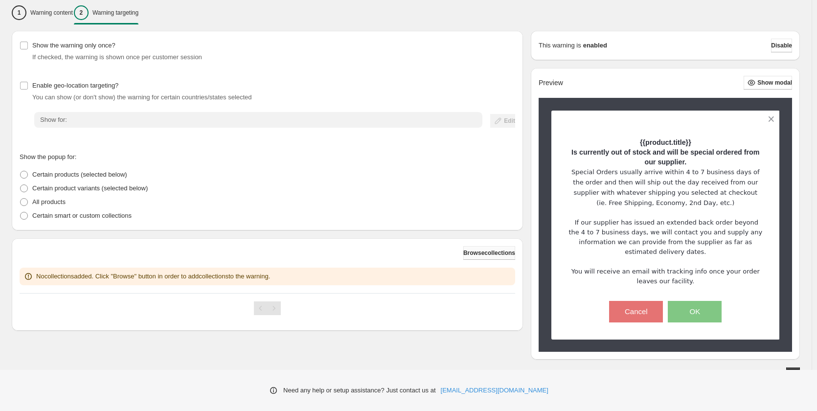
click at [479, 250] on span "Browse collections" at bounding box center [489, 253] width 52 height 8
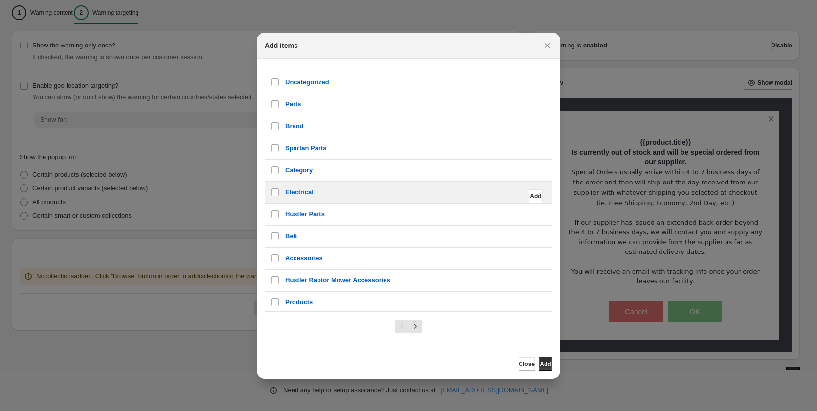
scroll to position [98, 0]
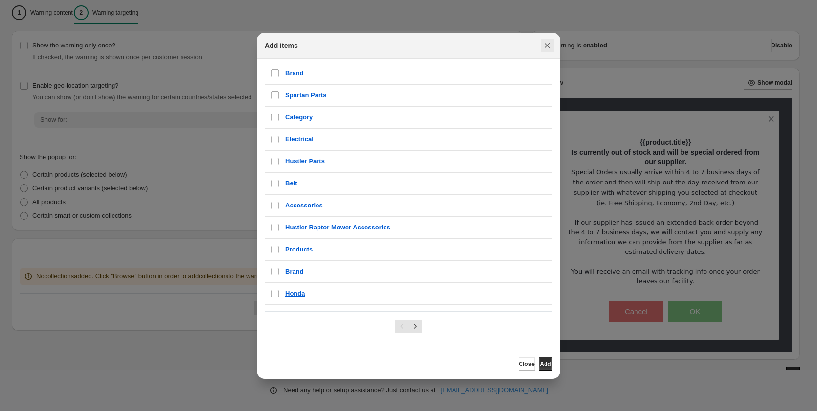
click at [544, 45] on icon "Close" at bounding box center [547, 46] width 10 height 10
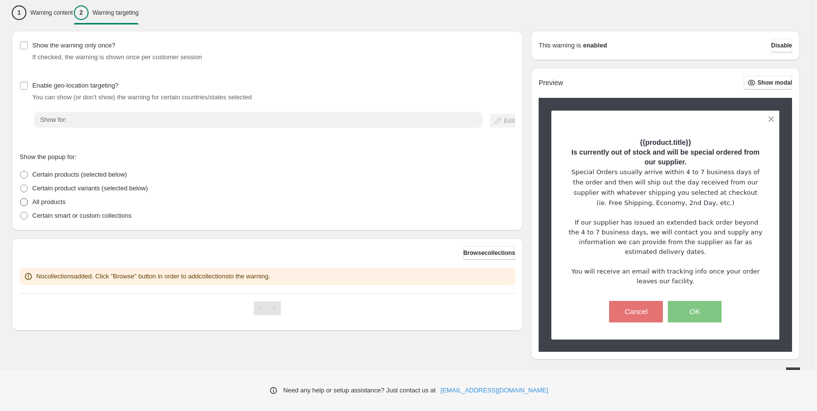
click at [23, 201] on span at bounding box center [24, 202] width 8 height 8
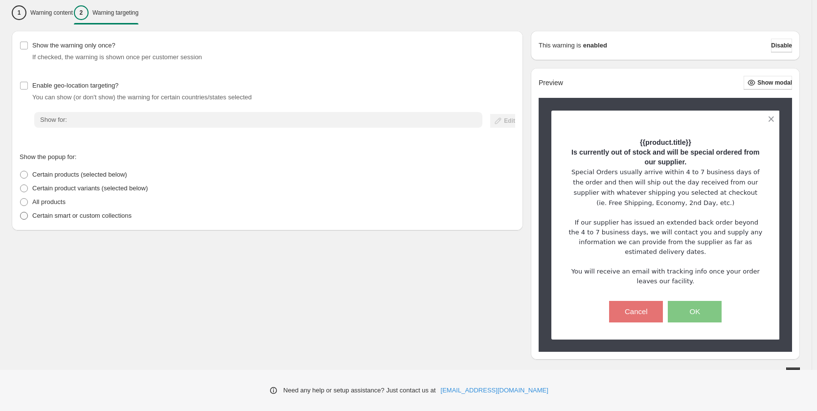
click at [24, 216] on span at bounding box center [24, 216] width 8 height 8
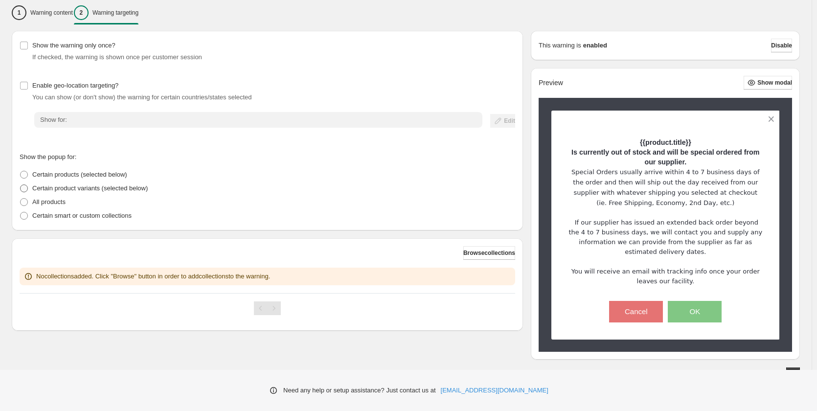
click at [23, 189] on span at bounding box center [24, 188] width 8 height 8
click at [468, 249] on button "Browse product variants" at bounding box center [481, 253] width 67 height 14
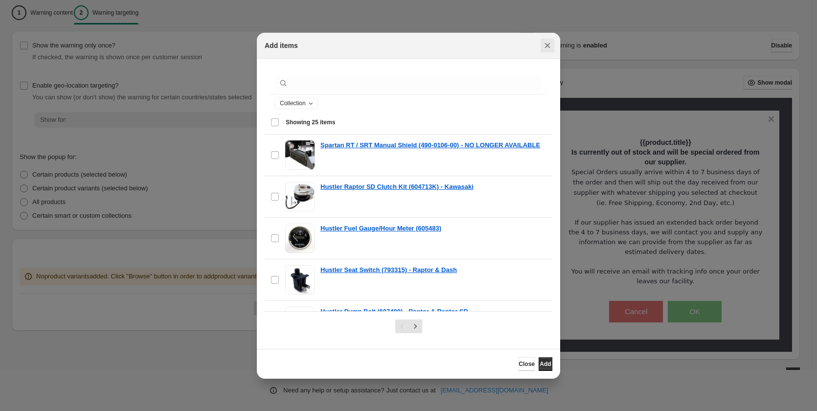
click at [547, 49] on icon "Close" at bounding box center [547, 46] width 10 height 10
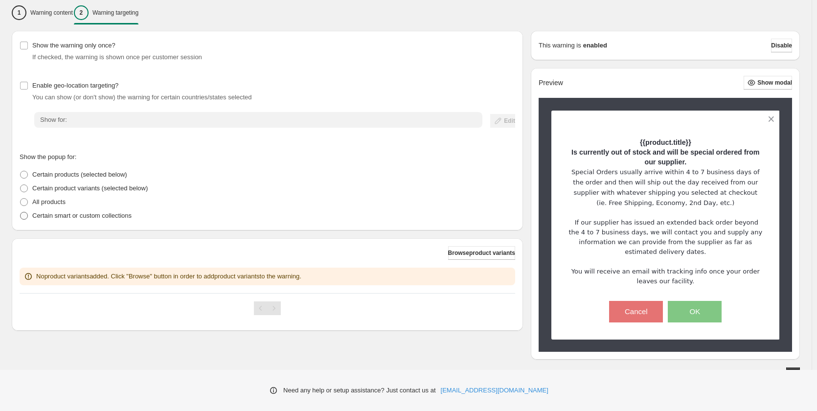
click at [20, 216] on span at bounding box center [24, 216] width 8 height 8
click at [28, 186] on label "Certain product variants (selected below)" at bounding box center [84, 188] width 128 height 14
click at [70, 175] on span "Certain products (selected below)" at bounding box center [79, 174] width 95 height 7
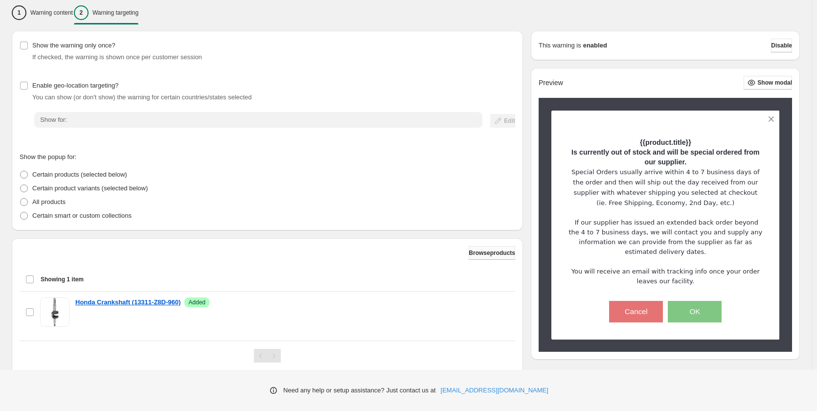
click at [479, 254] on span "Browse products" at bounding box center [491, 253] width 46 height 8
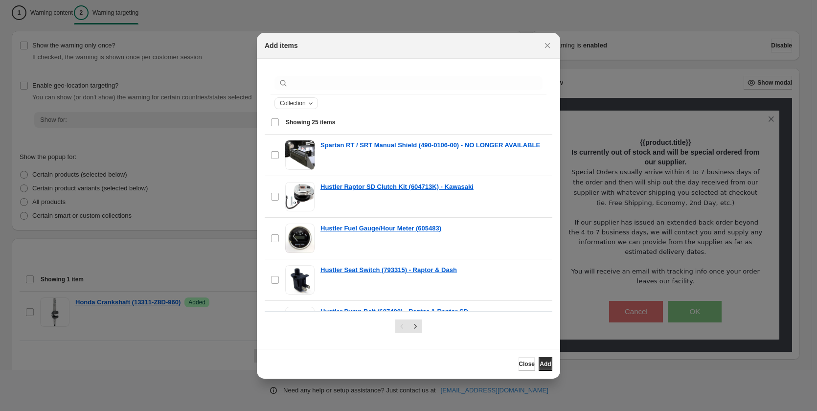
click at [311, 103] on icon "Collection" at bounding box center [311, 103] width 8 height 8
click at [308, 140] on select "**********" at bounding box center [319, 139] width 79 height 16
click at [298, 119] on span "Collection" at bounding box center [294, 119] width 28 height 7
click at [298, 131] on select "**********" at bounding box center [319, 139] width 79 height 16
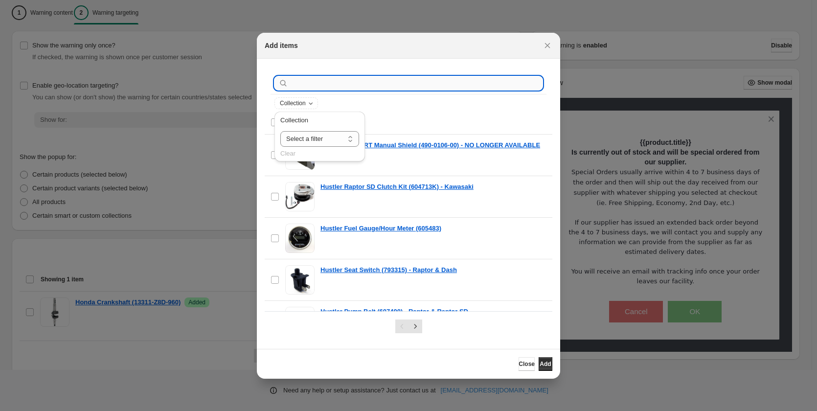
click at [310, 82] on input ":r3i:" at bounding box center [416, 83] width 252 height 14
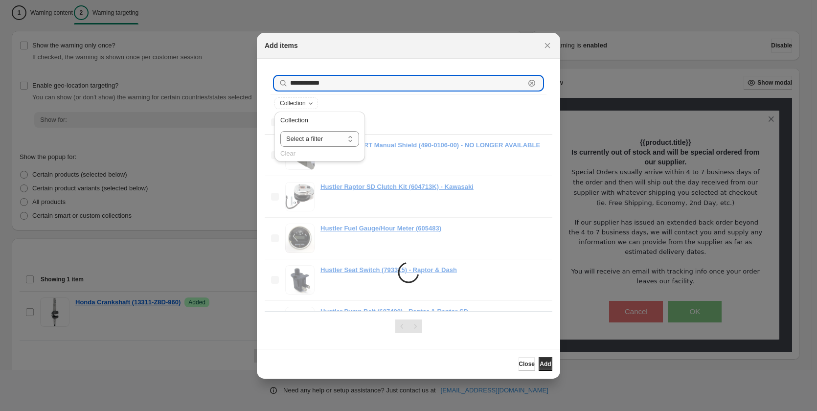
type input "**********"
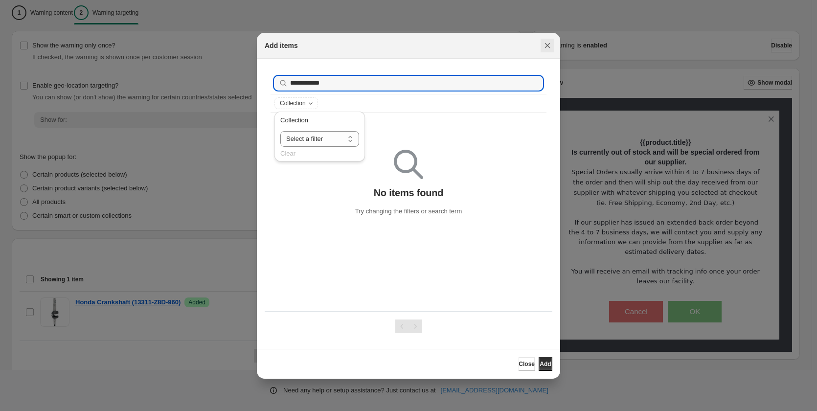
click at [550, 44] on icon "Close" at bounding box center [547, 46] width 10 height 10
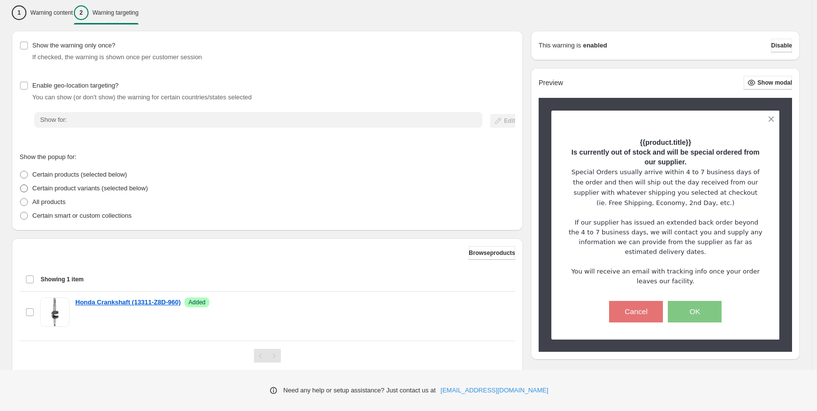
click at [24, 188] on span at bounding box center [24, 188] width 8 height 8
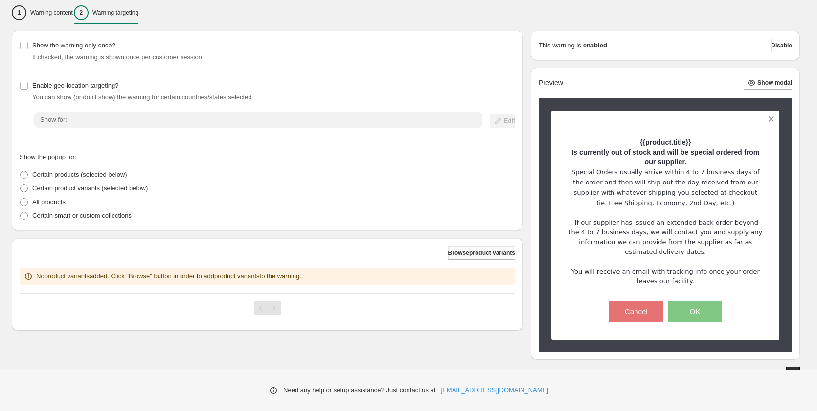
click at [464, 252] on span "Browse product variants" at bounding box center [481, 253] width 67 height 8
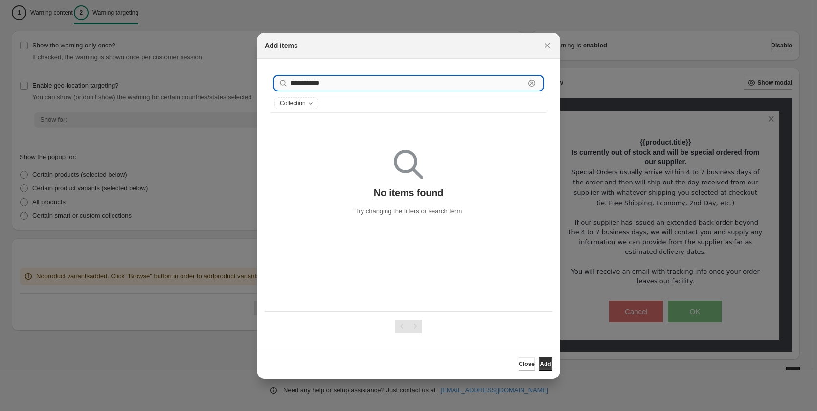
click at [325, 83] on input "**********" at bounding box center [407, 83] width 235 height 14
click at [342, 83] on input "**********" at bounding box center [407, 83] width 235 height 14
type input "*"
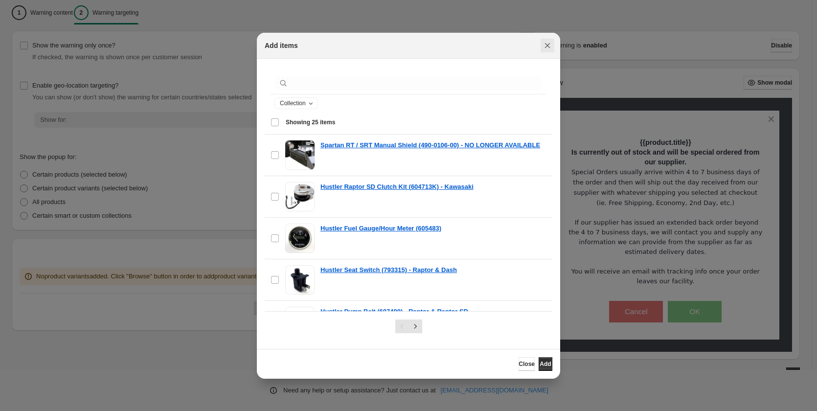
click at [545, 44] on icon "Close" at bounding box center [547, 46] width 10 height 10
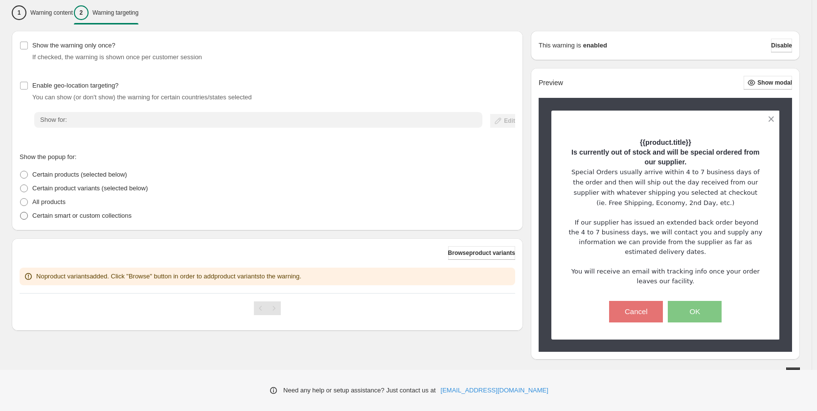
click at [69, 217] on p "Certain smart or custom collections" at bounding box center [81, 216] width 99 height 10
click at [486, 252] on span "Browse collections" at bounding box center [489, 253] width 52 height 8
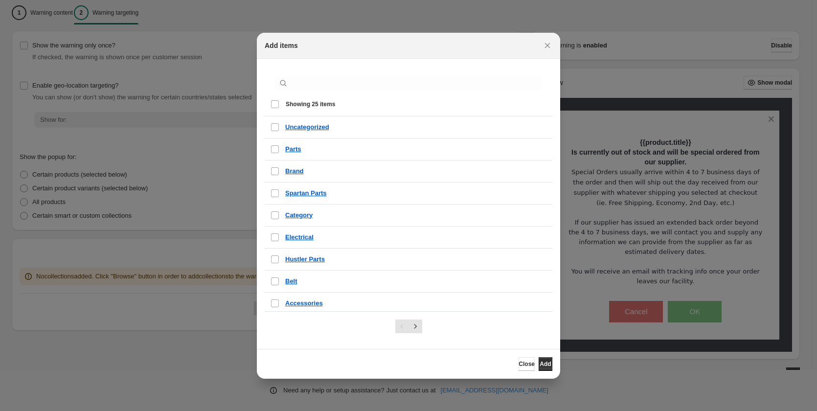
click at [274, 104] on div "Select all 25 items Showing 25 items" at bounding box center [408, 103] width 276 height 23
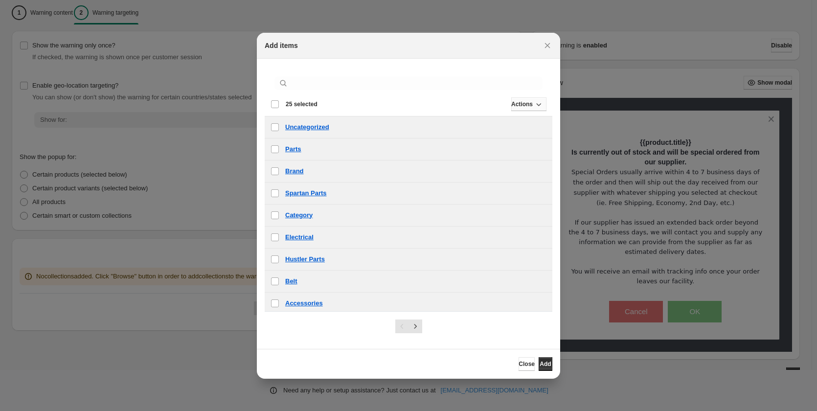
click at [517, 104] on span "Actions" at bounding box center [522, 104] width 22 height 8
click at [517, 122] on span "Add" at bounding box center [515, 123] width 11 height 7
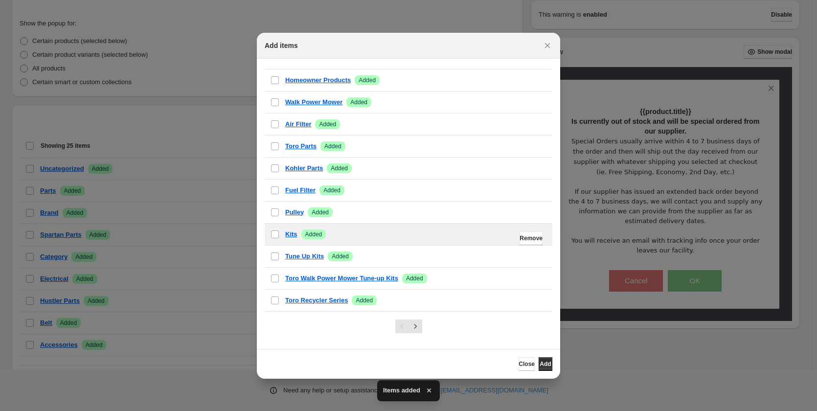
scroll to position [276, 0]
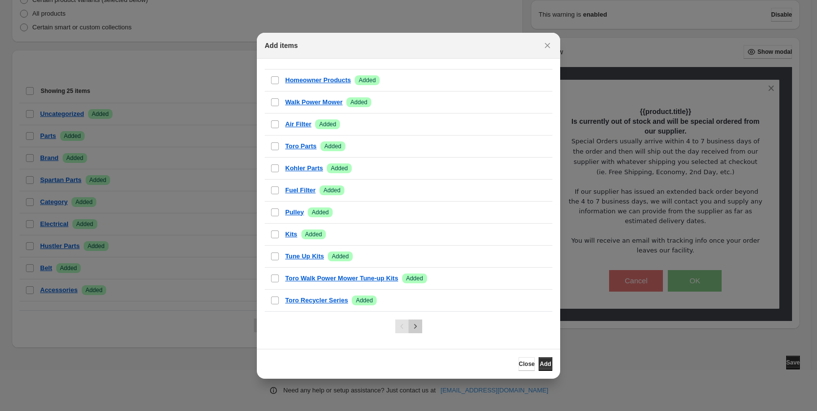
click at [414, 325] on icon "Next" at bounding box center [415, 326] width 10 height 10
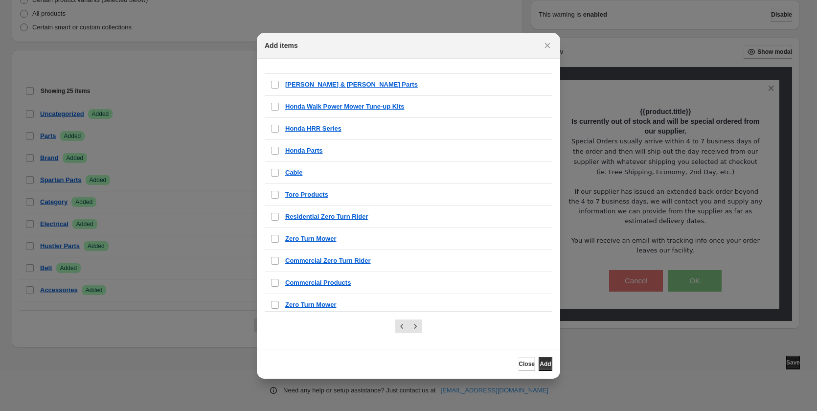
scroll to position [0, 0]
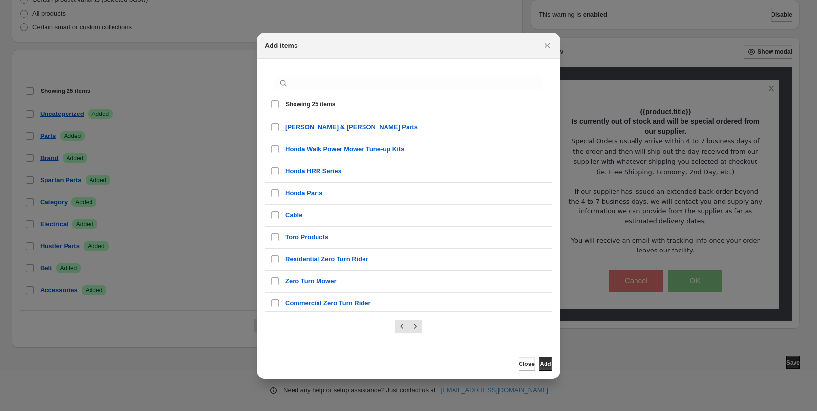
click at [518, 362] on span "Close" at bounding box center [526, 364] width 16 height 8
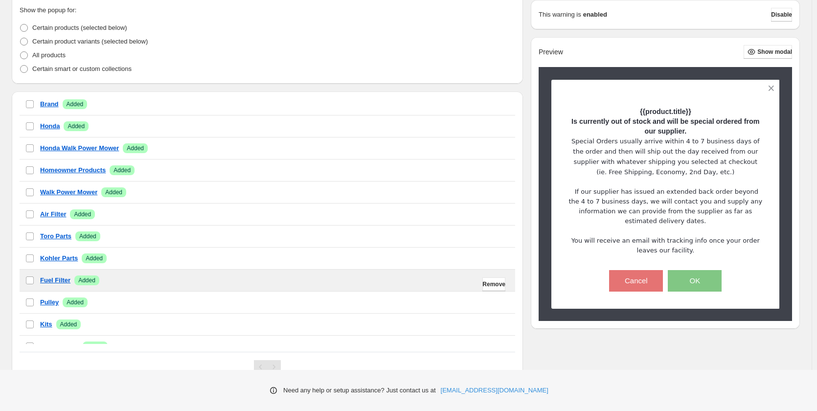
scroll to position [351, 0]
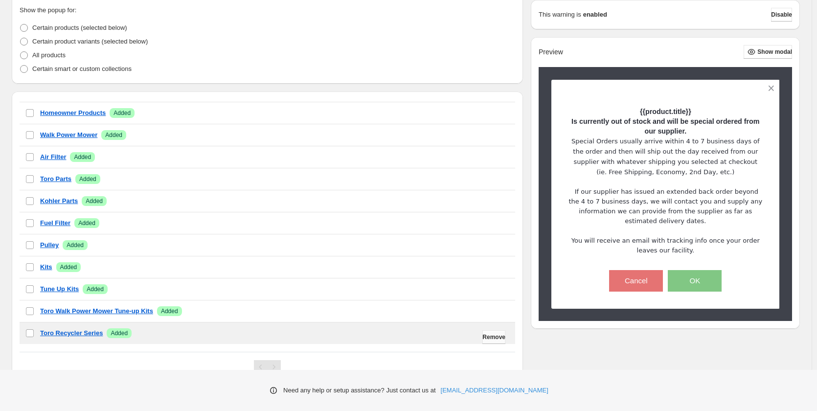
click at [483, 338] on span "Remove" at bounding box center [493, 337] width 23 height 8
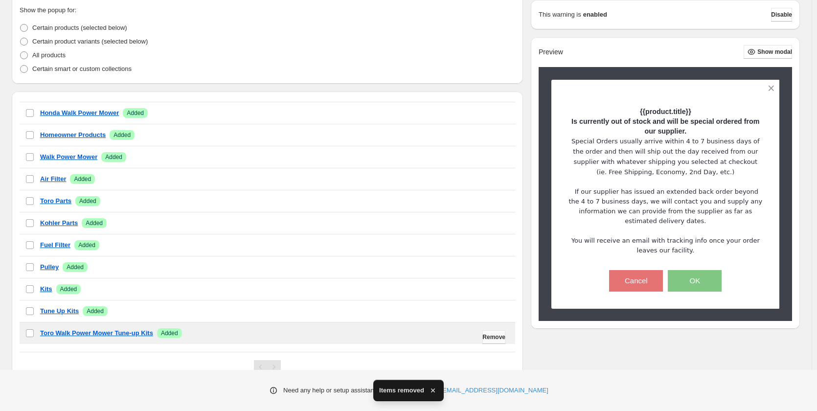
click at [486, 335] on span "Remove" at bounding box center [493, 337] width 23 height 8
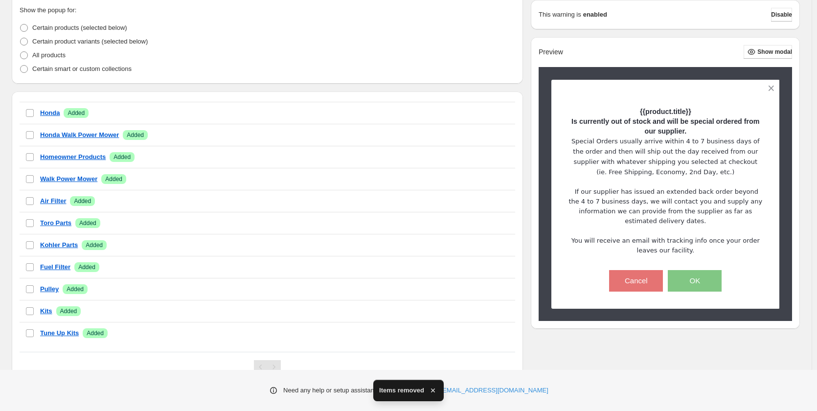
click at [486, 334] on span "Remove" at bounding box center [493, 337] width 23 height 8
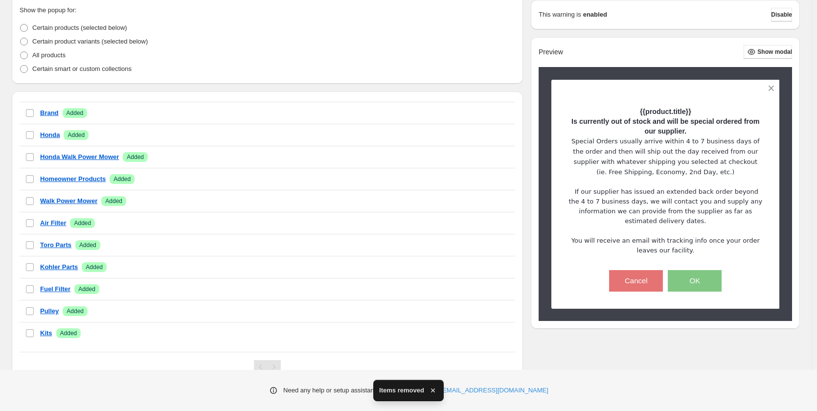
click at [486, 334] on span "Remove" at bounding box center [493, 337] width 23 height 8
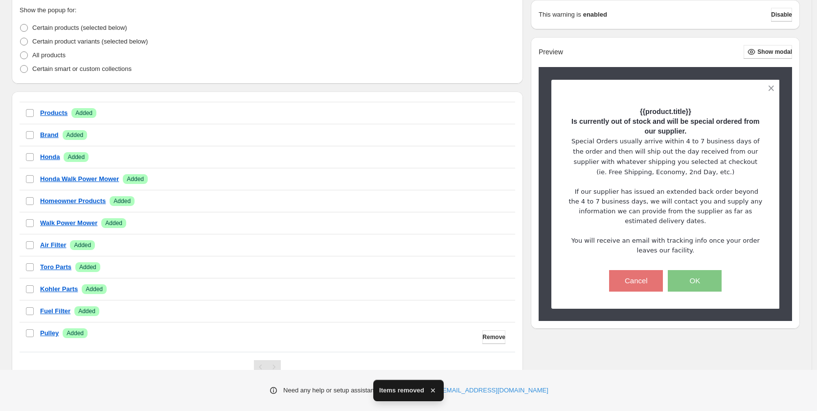
click at [486, 334] on span "Remove" at bounding box center [493, 337] width 23 height 8
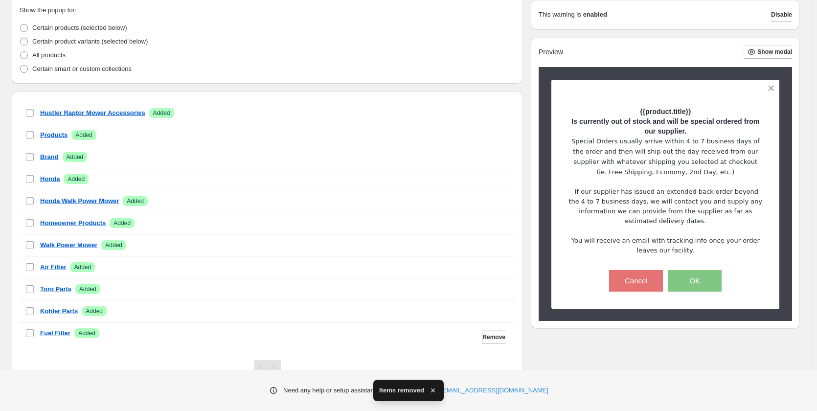
click at [486, 334] on span "Remove" at bounding box center [493, 337] width 23 height 8
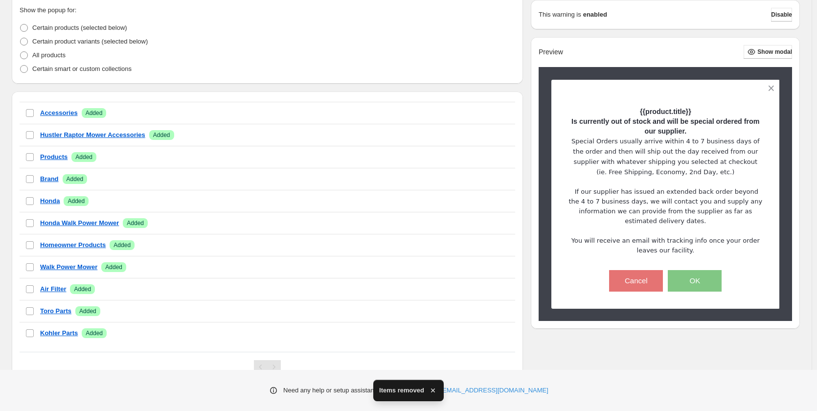
click at [486, 334] on span "Remove" at bounding box center [493, 337] width 23 height 8
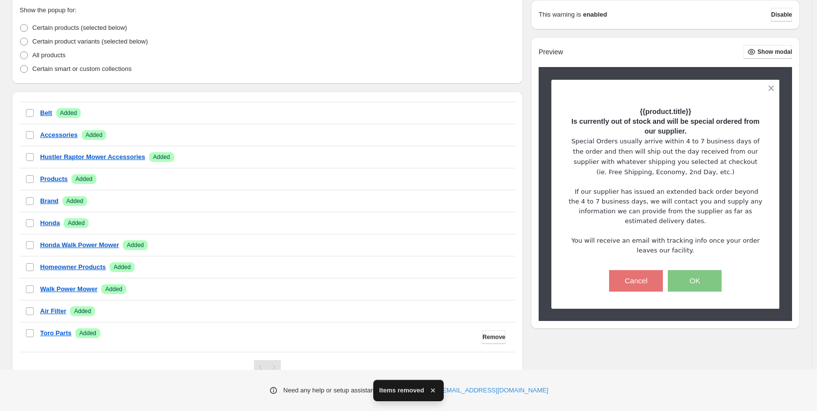
click at [486, 334] on span "Remove" at bounding box center [493, 337] width 23 height 8
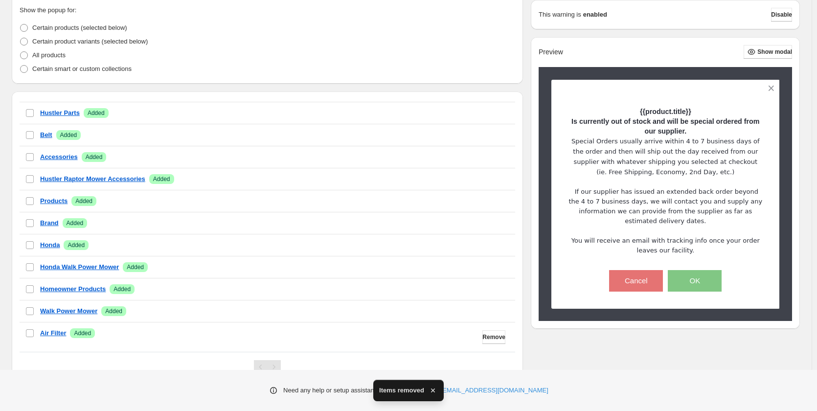
click at [486, 334] on span "Remove" at bounding box center [493, 337] width 23 height 8
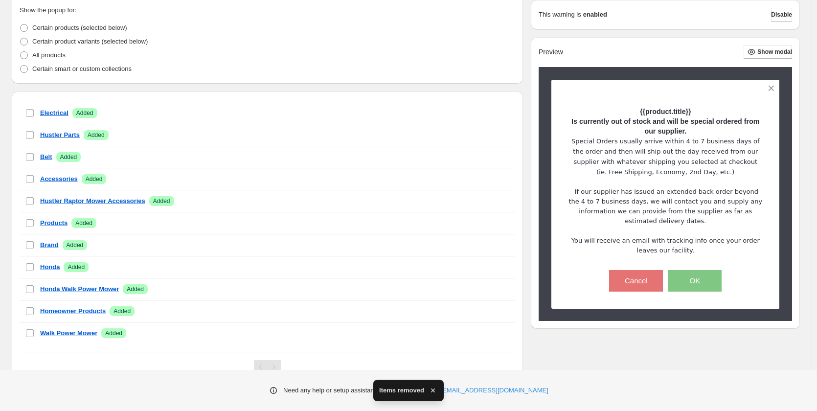
click at [486, 334] on span "Remove" at bounding box center [493, 337] width 23 height 8
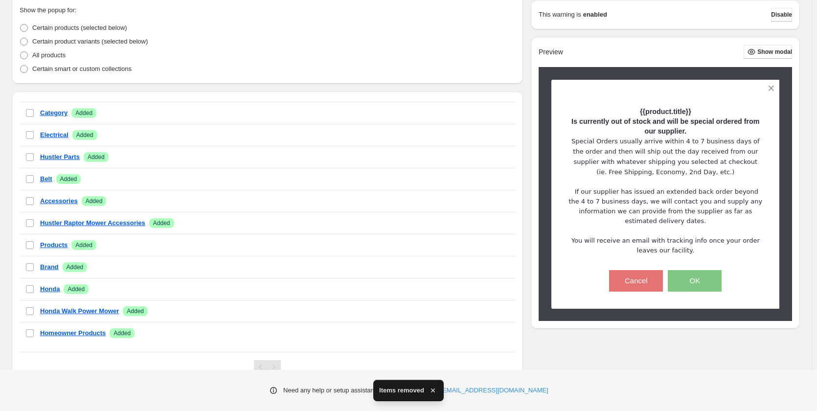
click at [486, 334] on span "Remove" at bounding box center [493, 337] width 23 height 8
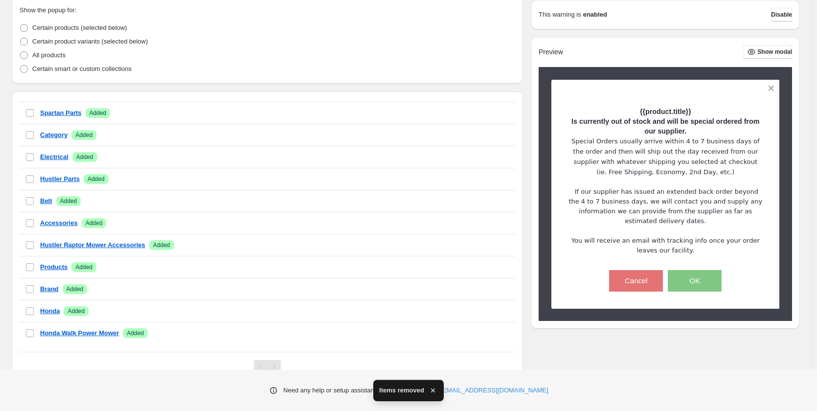
click at [486, 334] on span "Remove" at bounding box center [493, 337] width 23 height 8
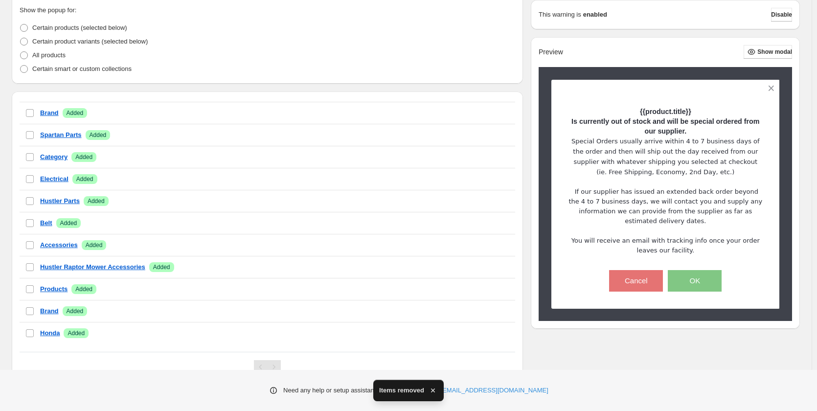
click at [486, 334] on span "Remove" at bounding box center [493, 337] width 23 height 8
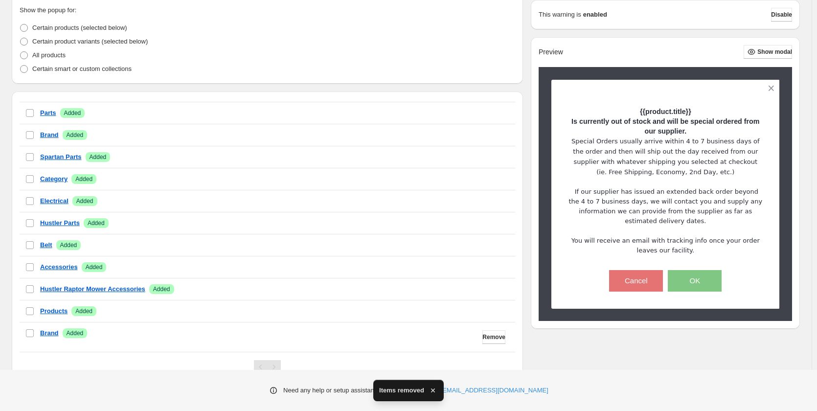
click at [486, 334] on span "Remove" at bounding box center [493, 337] width 23 height 8
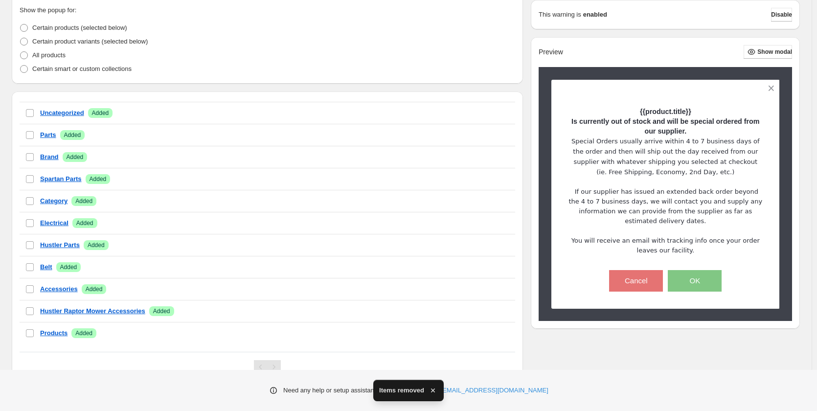
click at [486, 334] on span "Remove" at bounding box center [493, 337] width 23 height 8
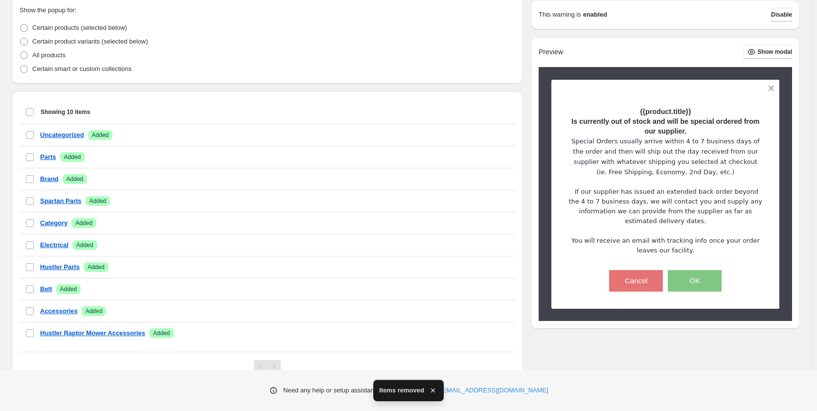
scroll to position [21, 0]
click at [486, 334] on span "Remove" at bounding box center [493, 337] width 23 height 8
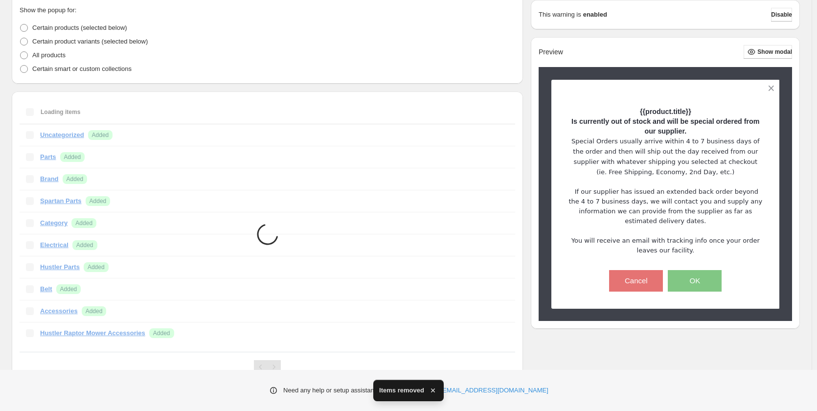
scroll to position [0, 0]
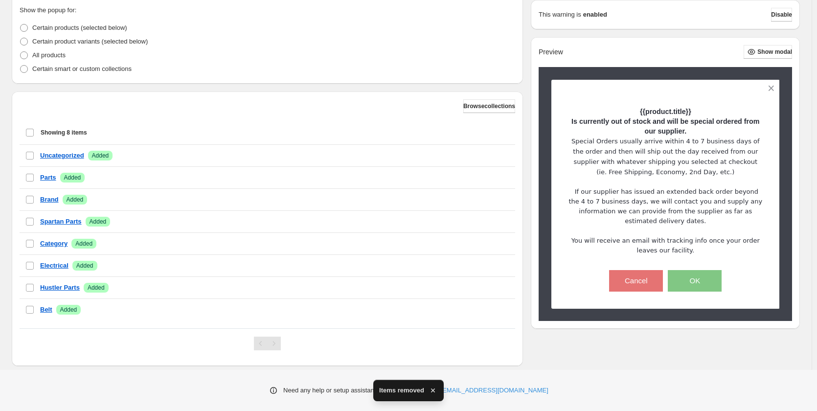
click at [486, 334] on div at bounding box center [267, 343] width 495 height 30
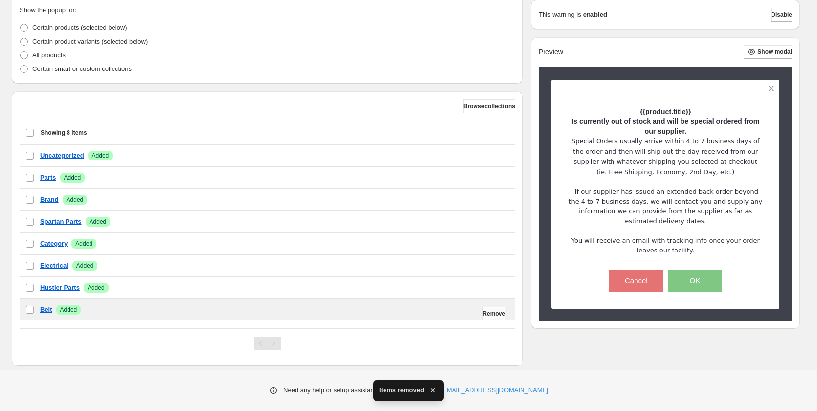
click at [486, 315] on span "Remove" at bounding box center [493, 314] width 23 height 8
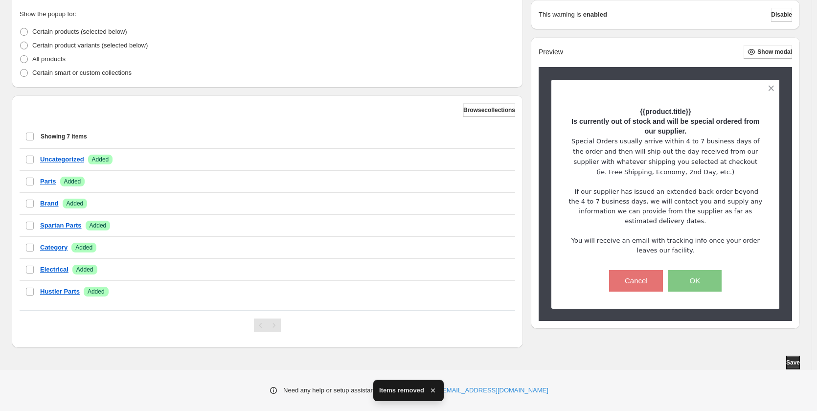
scroll to position [231, 0]
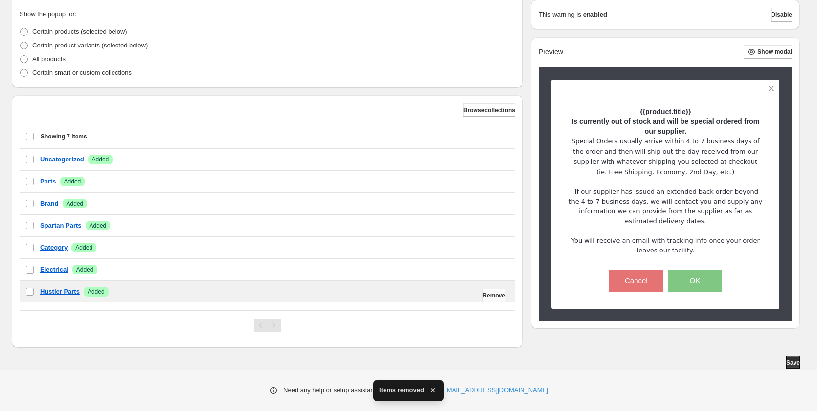
click at [483, 295] on span "Remove" at bounding box center [493, 295] width 23 height 8
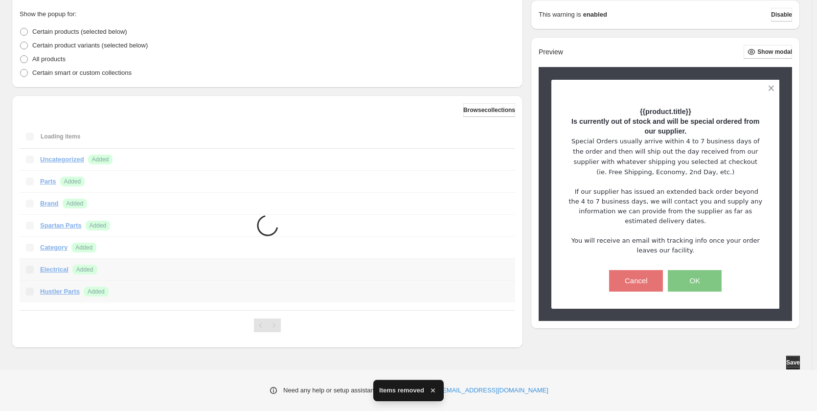
scroll to position [209, 0]
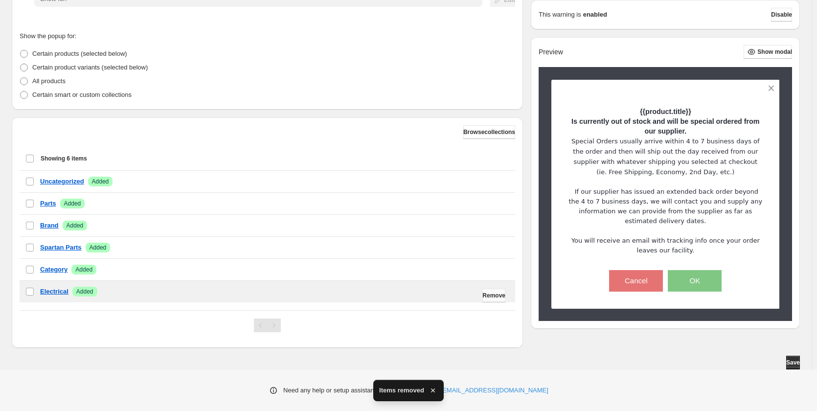
click at [483, 292] on span "Remove" at bounding box center [493, 295] width 23 height 8
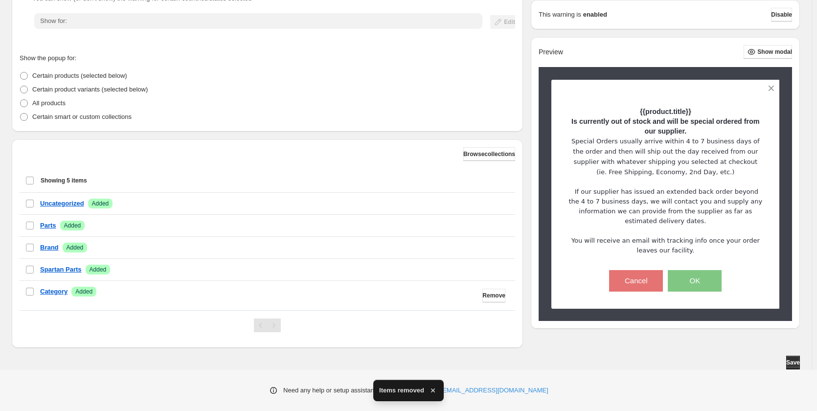
click at [483, 292] on span "Remove" at bounding box center [493, 295] width 23 height 8
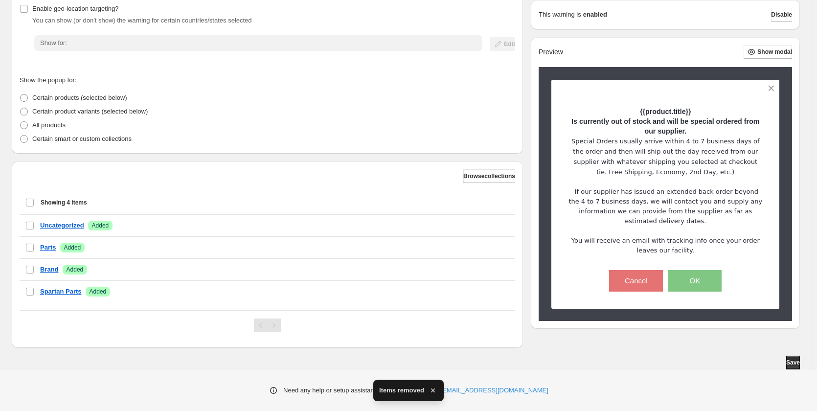
scroll to position [165, 0]
click at [483, 292] on span "Remove" at bounding box center [493, 295] width 23 height 8
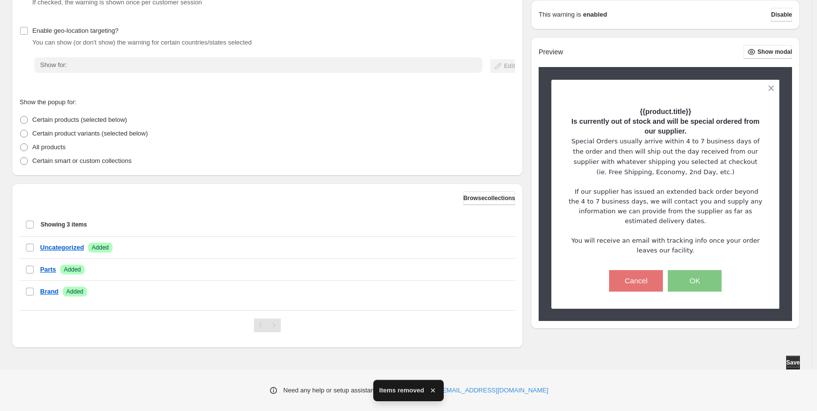
click at [483, 292] on span "Remove" at bounding box center [493, 295] width 23 height 8
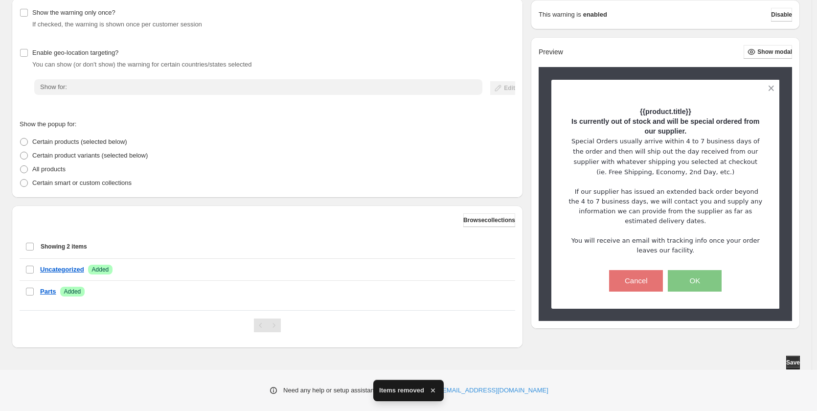
click at [483, 292] on span "Remove" at bounding box center [493, 295] width 23 height 8
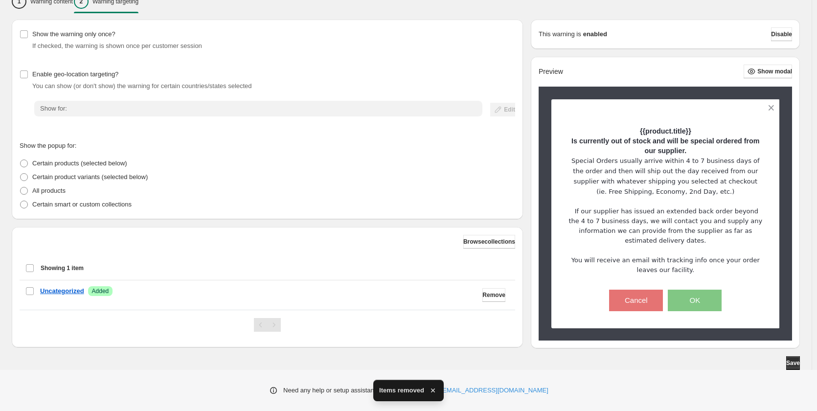
click at [483, 292] on span "Remove" at bounding box center [493, 295] width 23 height 8
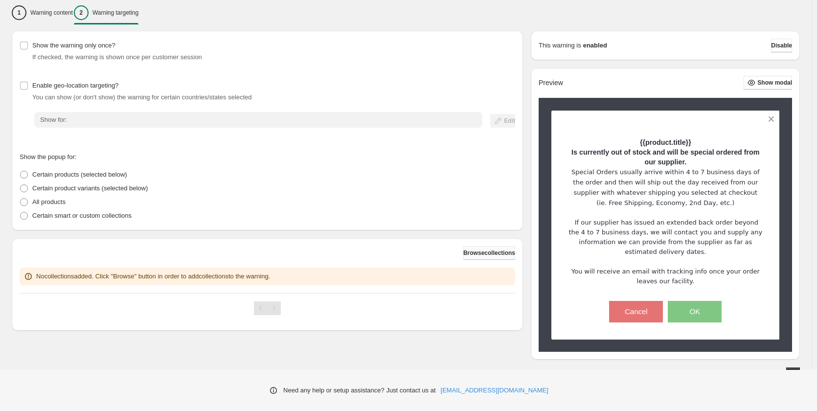
click at [468, 253] on span "Browse collections" at bounding box center [489, 253] width 52 height 8
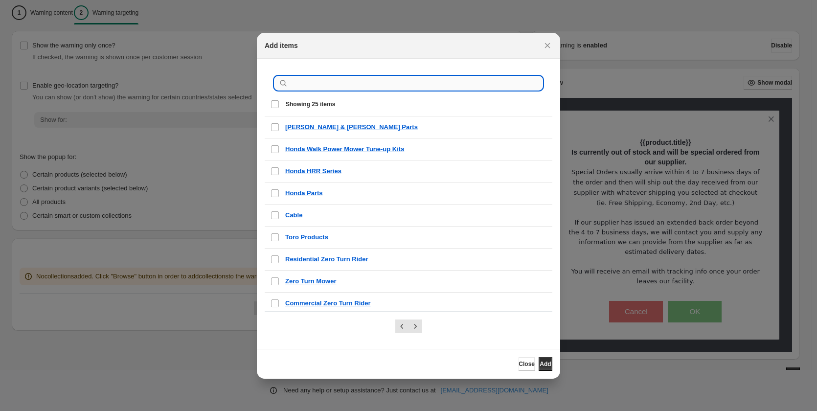
click at [325, 80] on input ":r3i:" at bounding box center [416, 83] width 252 height 14
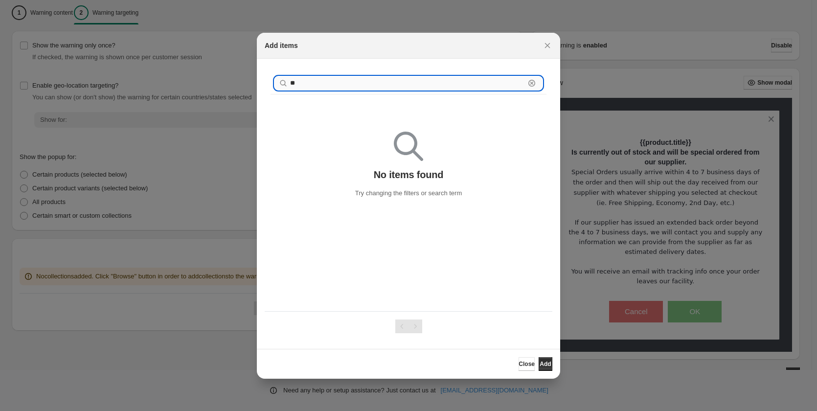
type input "*"
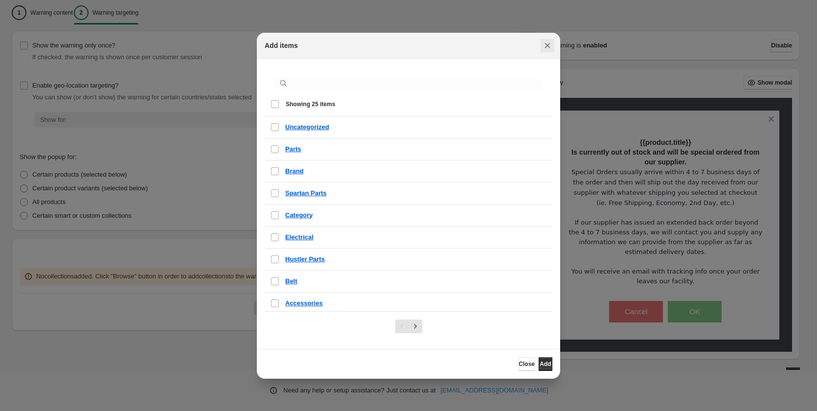
click at [547, 44] on icon "Close" at bounding box center [547, 46] width 10 height 10
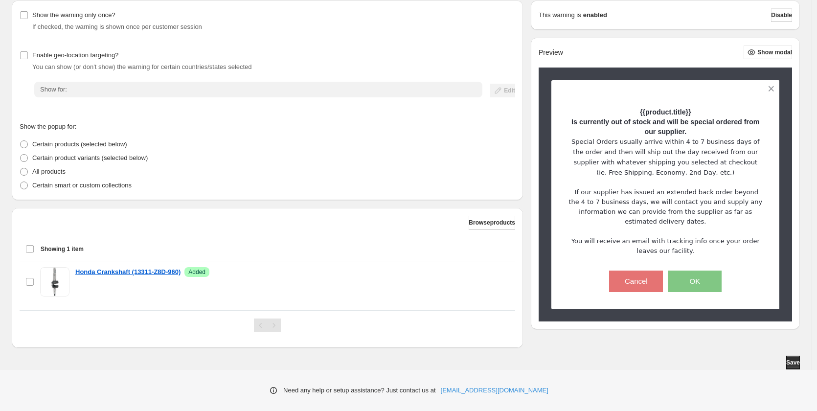
scroll to position [0, 0]
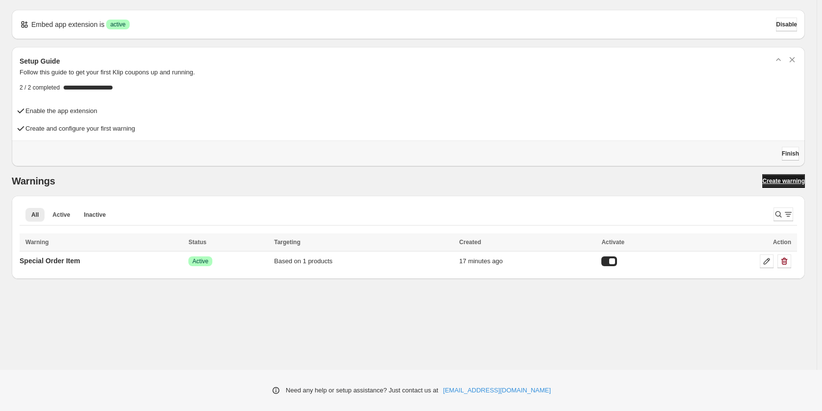
click at [778, 184] on span "Create warning" at bounding box center [783, 181] width 43 height 8
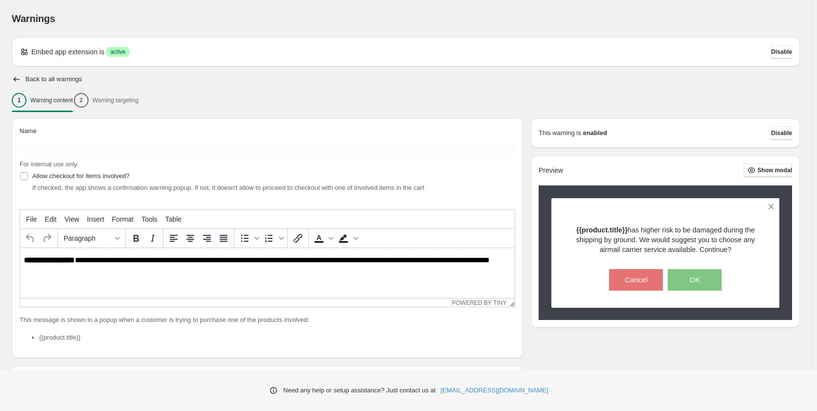
click at [129, 101] on div "1 Warning content 2 Warning targeting" at bounding box center [406, 100] width 788 height 21
